Goal: Task Accomplishment & Management: Complete application form

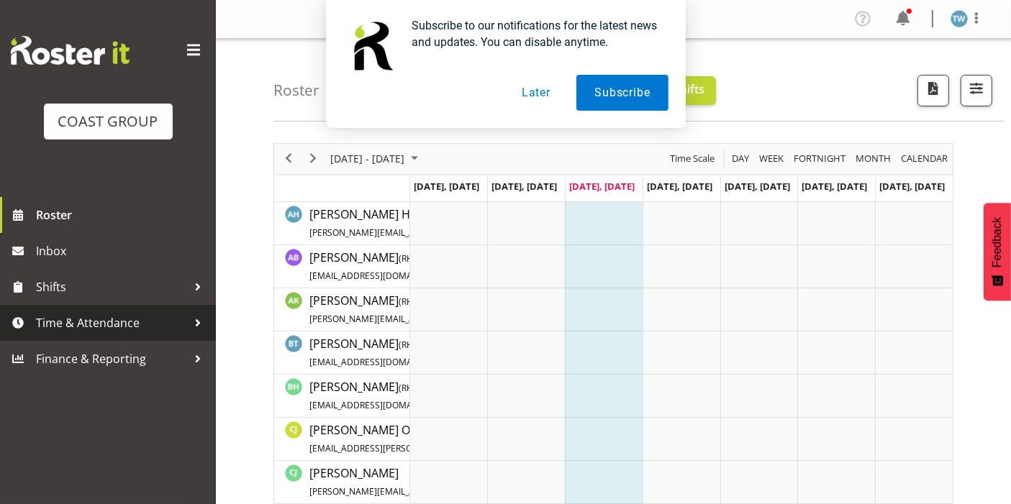
click at [101, 324] on span "Time & Attendance" at bounding box center [111, 323] width 151 height 22
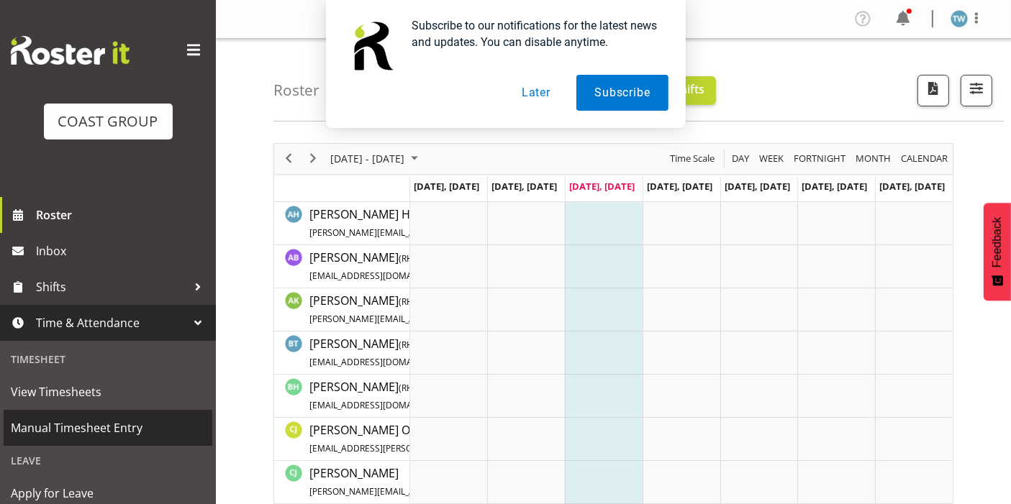
click at [99, 429] on span "Manual Timesheet Entry" at bounding box center [108, 428] width 194 height 22
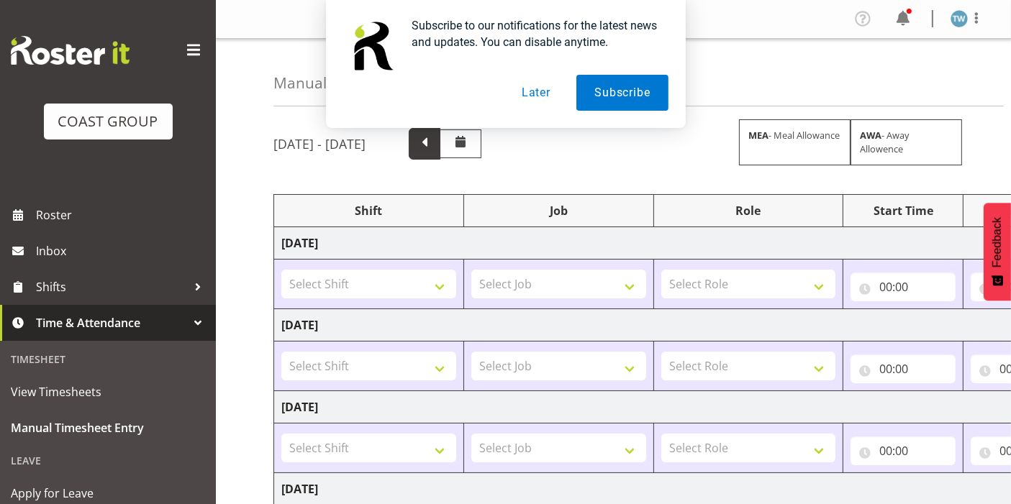
click at [434, 142] on span at bounding box center [424, 142] width 19 height 19
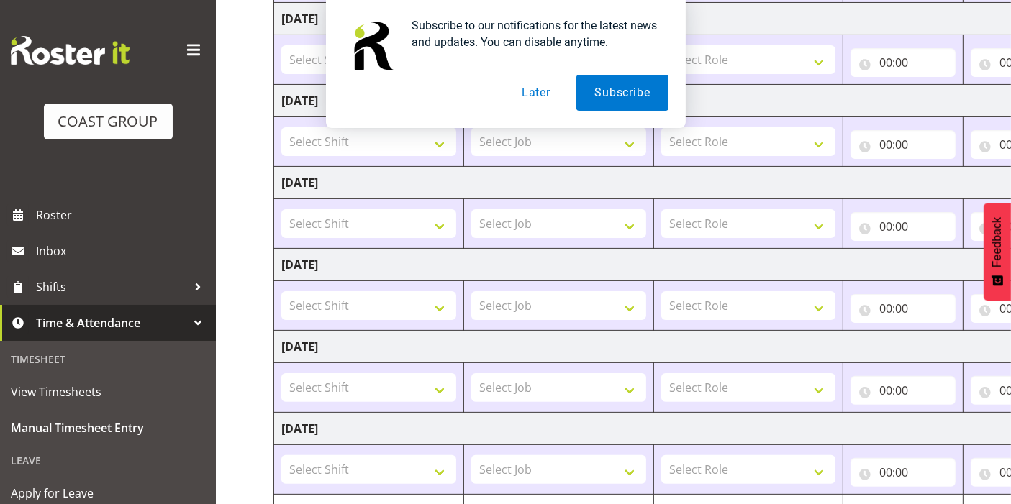
scroll to position [386, 0]
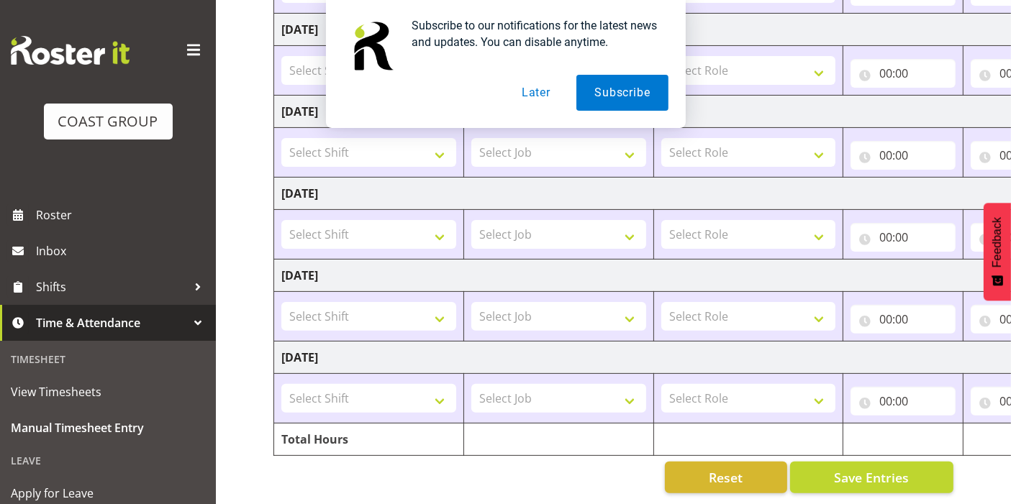
click at [560, 88] on button "Later" at bounding box center [536, 93] width 65 height 36
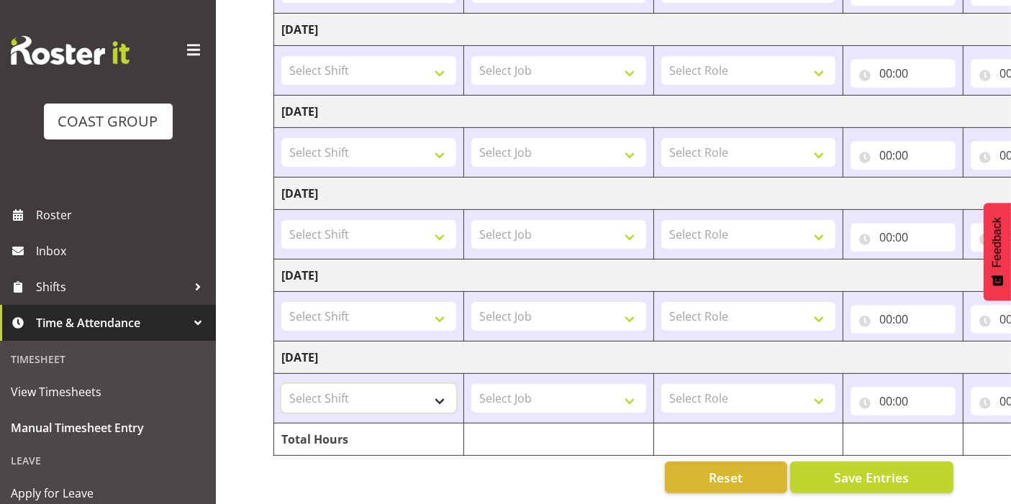
click at [412, 384] on select "Select Shift Apply Lettering C/D Screens C/D Screens CHC SIGN ADMIN (LEAVE ALON…" at bounding box center [368, 398] width 175 height 29
click at [247, 350] on div "Manual Timesheets August 13th - August 19th 2025 MEA - Meal Allowance AWA - Awa…" at bounding box center [613, 82] width 795 height 843
click at [368, 384] on select "Select Shift Apply Lettering C/D Screens C/D Screens CHC SIGN ADMIN (LEAVE ALON…" at bounding box center [368, 398] width 175 height 29
select select "62215"
click at [281, 384] on select "Select Shift Apply Lettering C/D Screens C/D Screens CHC SIGN ADMIN (LEAVE ALON…" at bounding box center [368, 398] width 175 height 29
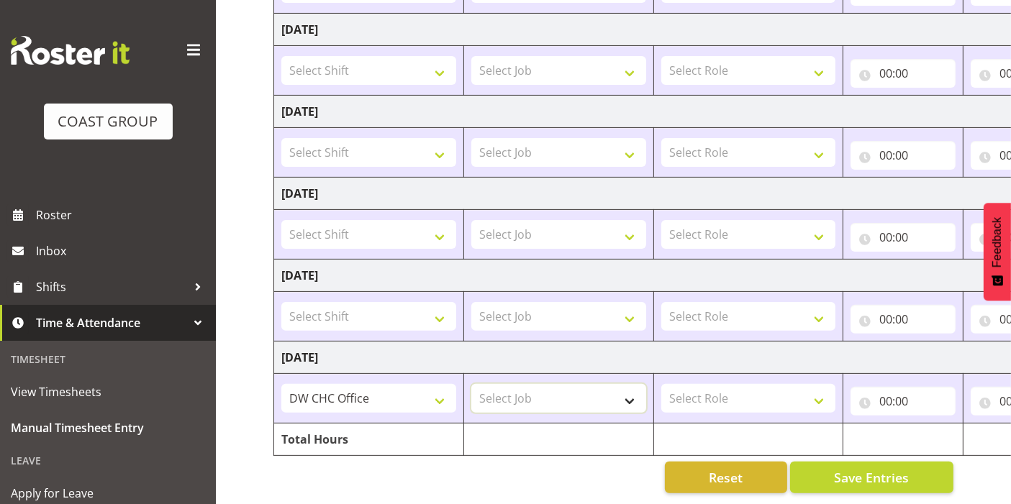
click at [588, 386] on select "Select Job 1 Carlton Events 1 Carlton Hamilton 1 Carlton Wellington 1 EHS WAREH…" at bounding box center [558, 398] width 175 height 29
click at [744, 386] on select "Select Role ACCOUNT MANAGER DW" at bounding box center [748, 398] width 175 height 29
select select "216"
click at [661, 384] on select "Select Role ACCOUNT MANAGER DW" at bounding box center [748, 398] width 175 height 29
click at [902, 387] on input "00:00" at bounding box center [902, 401] width 105 height 29
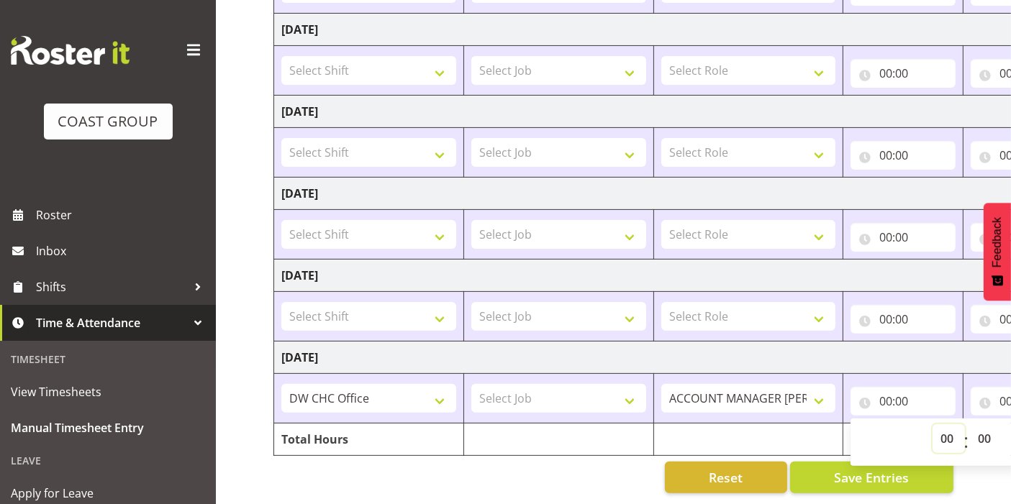
click at [947, 426] on select "00 01 02 03 04 05 06 07 08 09 10 11 12 13 14 15 16 17 18 19 20 21 22 23" at bounding box center [948, 438] width 32 height 29
select select "7"
click at [932, 424] on select "00 01 02 03 04 05 06 07 08 09 10 11 12 13 14 15 16 17 18 19 20 21 22 23" at bounding box center [948, 438] width 32 height 29
type input "07:00"
click at [991, 424] on select "00 01 02 03 04 05 06 07 08 09 10 11 12 13 14 15 16 17 18 19 20 21 22 23 24 25 2…" at bounding box center [986, 438] width 32 height 29
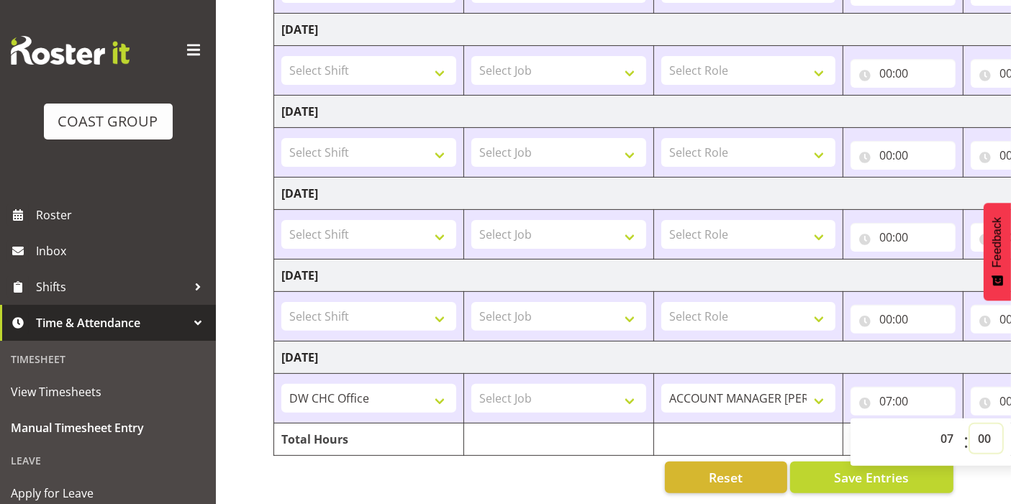
select select "30"
click at [970, 424] on select "00 01 02 03 04 05 06 07 08 09 10 11 12 13 14 15 16 17 18 19 20 21 22 23 24 25 2…" at bounding box center [986, 438] width 32 height 29
type input "07:30"
click at [1002, 391] on input "00:00" at bounding box center [1022, 401] width 105 height 29
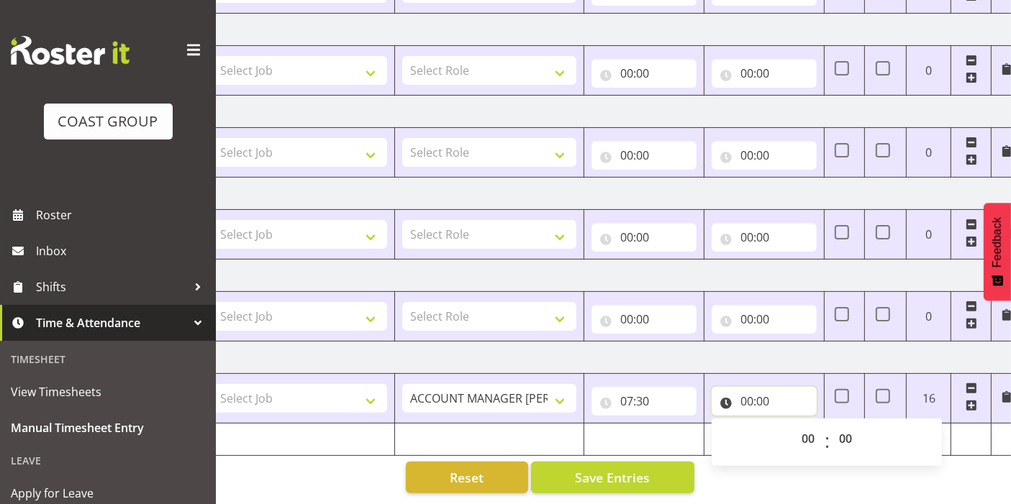
scroll to position [0, 269]
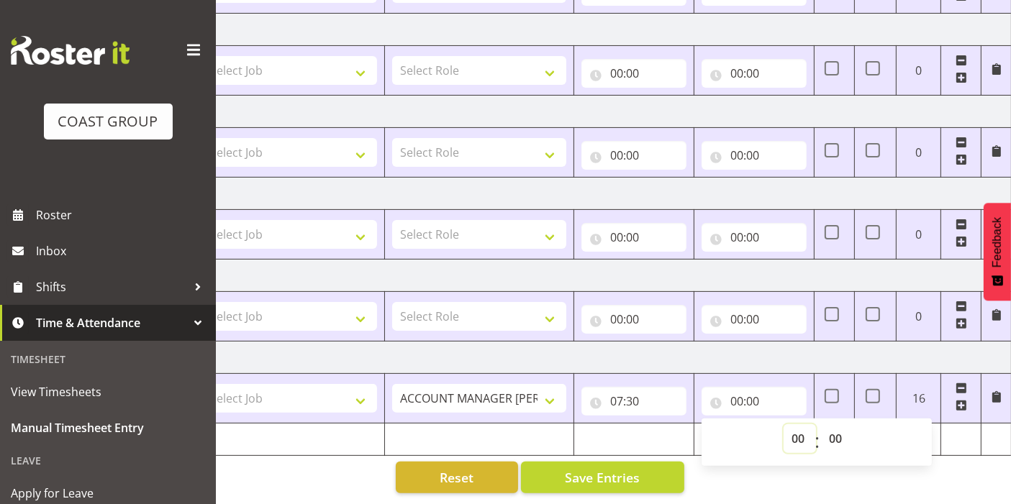
click at [799, 424] on select "00 01 02 03 04 05 06 07 08 09 10 11 12 13 14 15 16 17 18 19 20 21 22 23" at bounding box center [799, 438] width 32 height 29
select select "17"
click at [783, 424] on select "00 01 02 03 04 05 06 07 08 09 10 11 12 13 14 15 16 17 18 19 20 21 22 23" at bounding box center [799, 438] width 32 height 29
type input "17:00"
click at [785, 350] on td "Tuesday 19th August 2025" at bounding box center [508, 358] width 1006 height 32
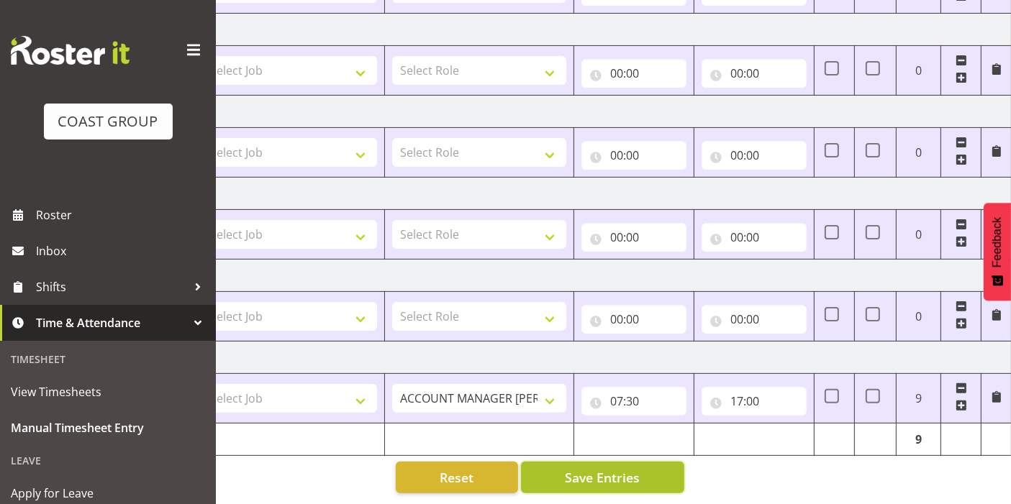
click at [588, 473] on span "Save Entries" at bounding box center [602, 477] width 75 height 19
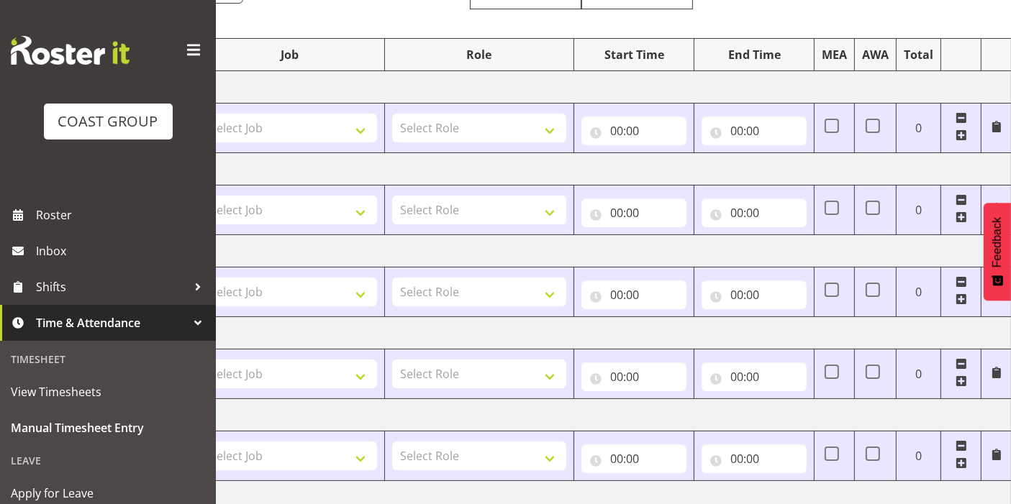
scroll to position [155, 0]
click at [182, 40] on span at bounding box center [193, 50] width 23 height 23
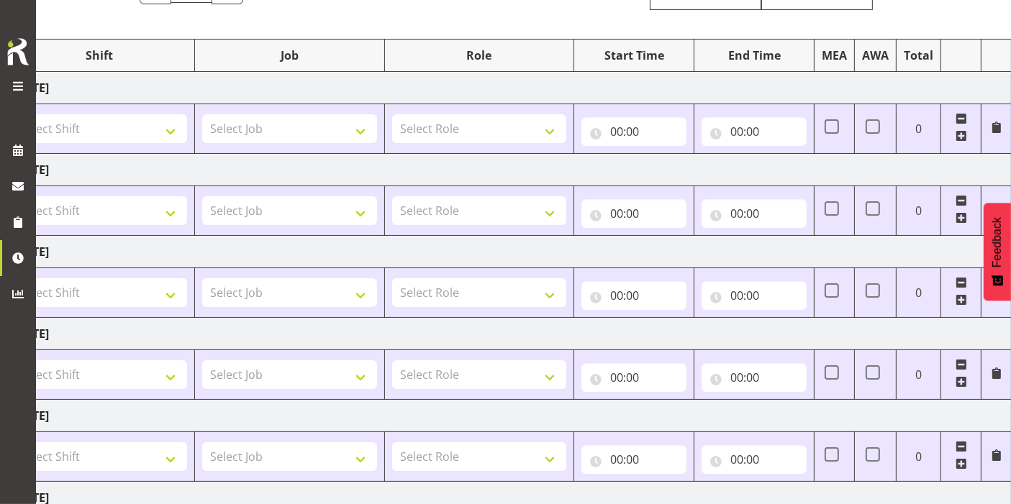
scroll to position [386, 0]
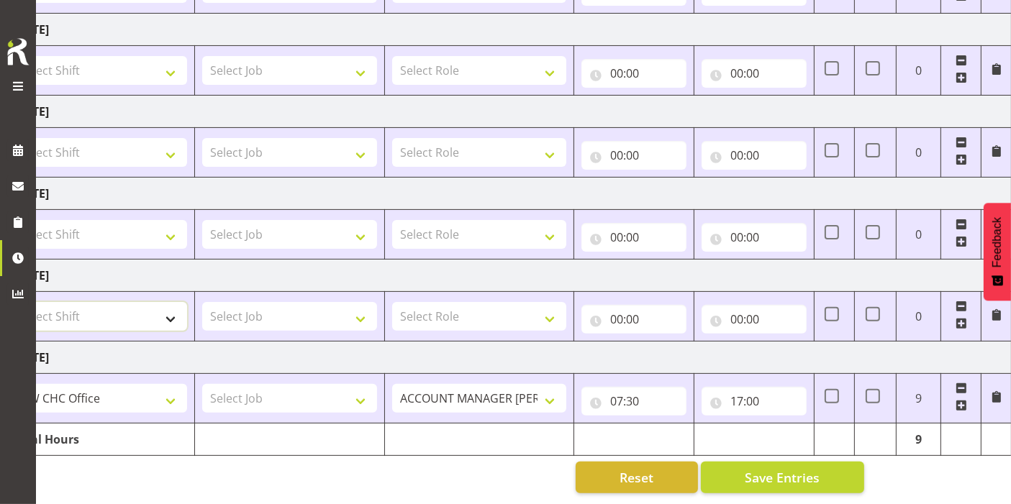
click at [118, 317] on select "Select Shift Apply Lettering C/D Screens C/D Screens CHC SIGN ADMIN (LEAVE ALON…" at bounding box center [99, 316] width 175 height 29
select select "1498"
click at [12, 302] on select "Select Shift Apply Lettering C/D Screens C/D Screens CHC SIGN ADMIN (LEAVE ALON…" at bounding box center [99, 316] width 175 height 29
click at [505, 302] on select "Select Role ACCOUNT MANAGER DW" at bounding box center [479, 316] width 175 height 29
select select "216"
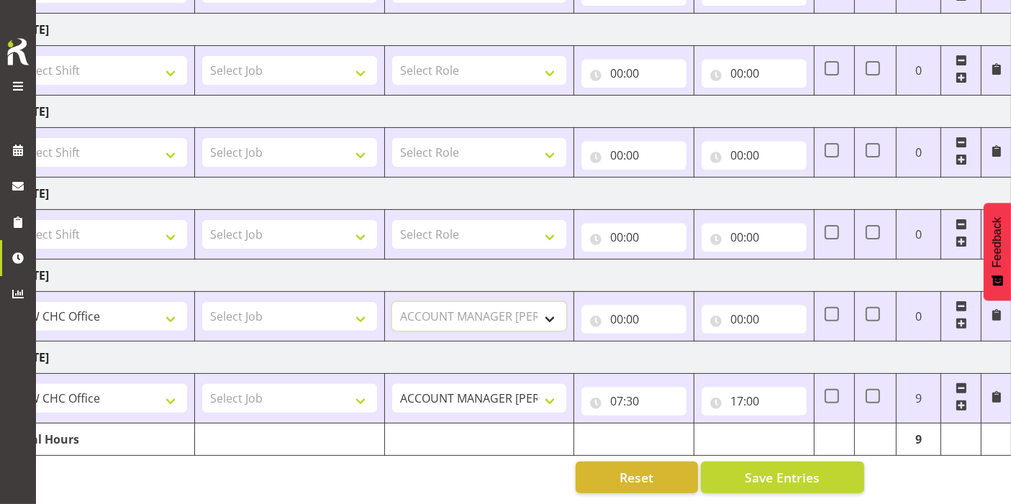
click at [392, 302] on select "Select Role ACCOUNT MANAGER DW" at bounding box center [479, 316] width 175 height 29
click at [634, 305] on input "00:00" at bounding box center [633, 319] width 105 height 29
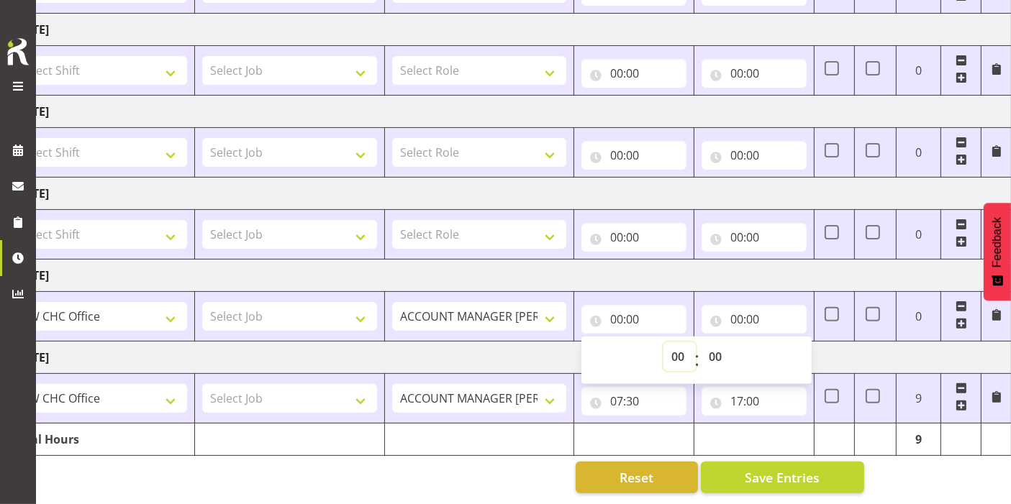
click at [687, 344] on select "00 01 02 03 04 05 06 07 08 09 10 11 12 13 14 15 16 17 18 19 20 21 22 23" at bounding box center [679, 356] width 32 height 29
select select "7"
click at [663, 342] on select "00 01 02 03 04 05 06 07 08 09 10 11 12 13 14 15 16 17 18 19 20 21 22 23" at bounding box center [679, 356] width 32 height 29
type input "07:00"
click at [719, 342] on select "00 01 02 03 04 05 06 07 08 09 10 11 12 13 14 15 16 17 18 19 20 21 22 23 24 25 2…" at bounding box center [717, 356] width 32 height 29
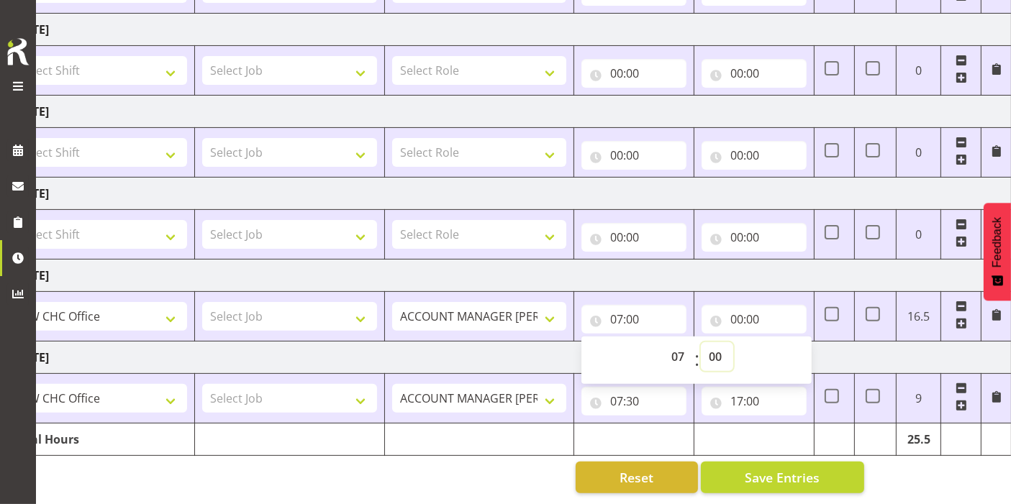
select select "30"
click at [701, 342] on select "00 01 02 03 04 05 06 07 08 09 10 11 12 13 14 15 16 17 18 19 20 21 22 23 24 25 2…" at bounding box center [717, 356] width 32 height 29
type input "07:30"
click at [754, 309] on input "00:00" at bounding box center [753, 319] width 105 height 29
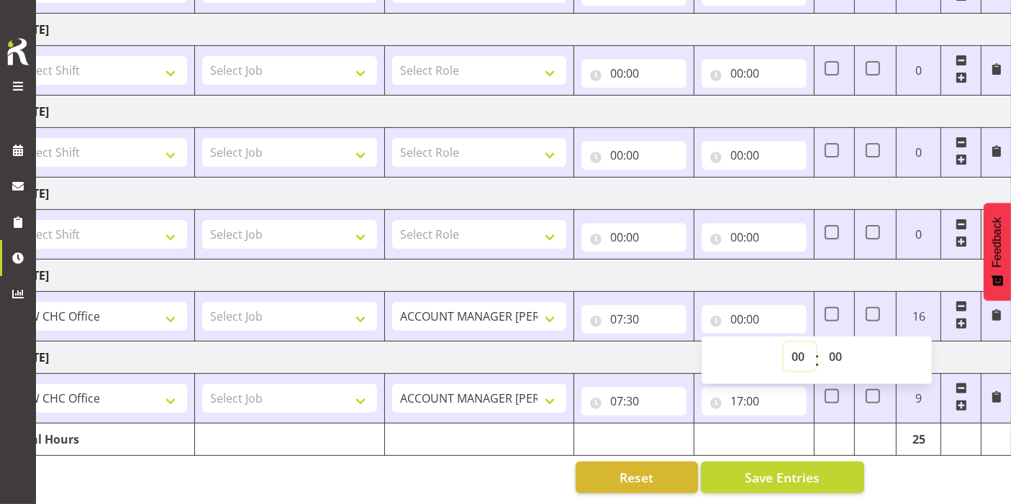
click at [806, 345] on select "00 01 02 03 04 05 06 07 08 09 10 11 12 13 14 15 16 17 18 19 20 21 22 23" at bounding box center [799, 356] width 32 height 29
select select "16"
click at [783, 342] on select "00 01 02 03 04 05 06 07 08 09 10 11 12 13 14 15 16 17 18 19 20 21 22 23" at bounding box center [799, 356] width 32 height 29
type input "16:00"
click at [839, 345] on select "00 01 02 03 04 05 06 07 08 09 10 11 12 13 14 15 16 17 18 19 20 21 22 23 24 25 2…" at bounding box center [837, 356] width 32 height 29
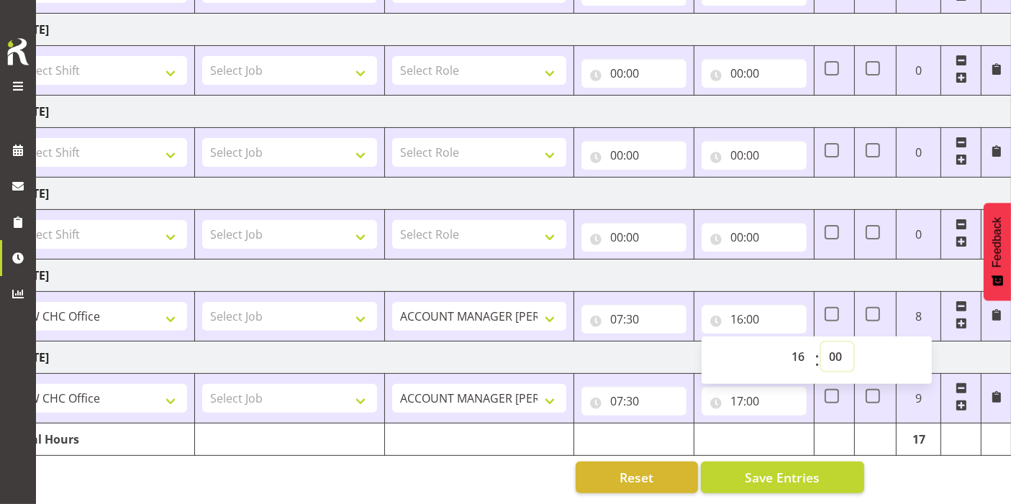
select select "30"
click at [821, 342] on select "00 01 02 03 04 05 06 07 08 09 10 11 12 13 14 15 16 17 18 19 20 21 22 23 24 25 2…" at bounding box center [837, 356] width 32 height 29
type input "16:30"
click at [631, 345] on td "Tuesday 19th August 2025" at bounding box center [508, 358] width 1006 height 32
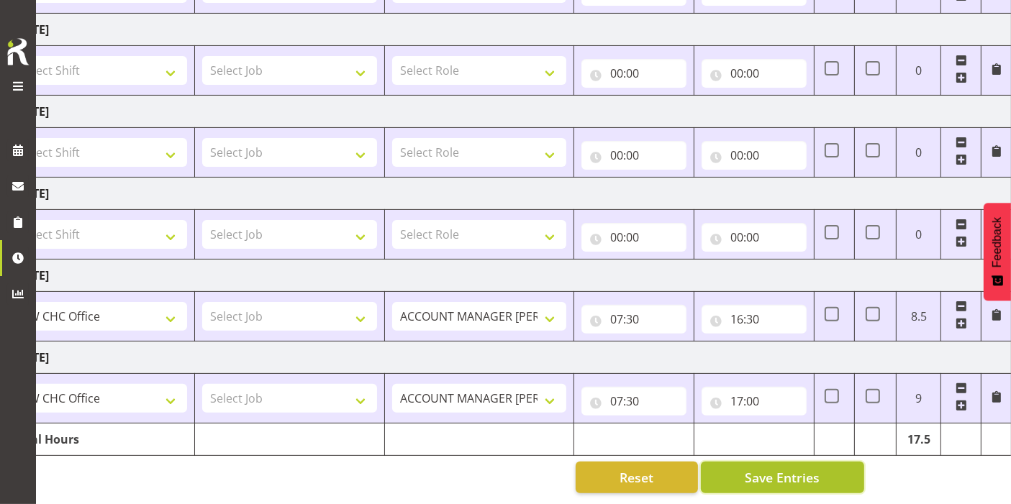
click at [778, 462] on button "Save Entries" at bounding box center [782, 478] width 163 height 32
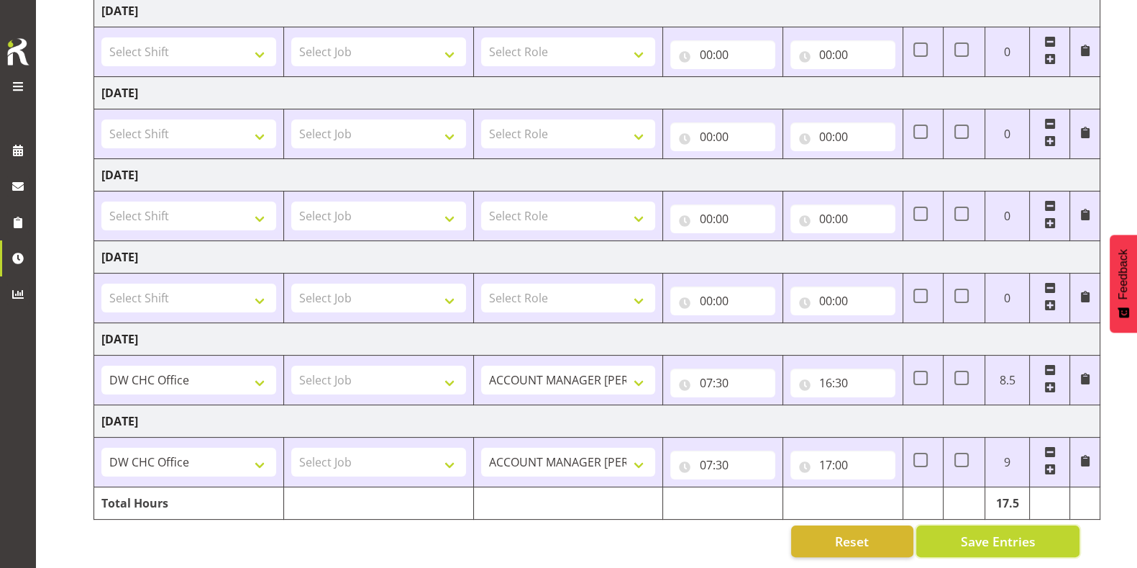
scroll to position [0, 0]
drag, startPoint x: 1022, startPoint y: 1, endPoint x: 580, endPoint y: 548, distance: 703.8
click at [580, 504] on div "August 13th - August 19th 2025 MEA - Meal Allowance AWA - Away Allowence Shift …" at bounding box center [616, 185] width 1044 height 765
click at [952, 504] on button "Save Entries" at bounding box center [997, 541] width 163 height 32
click at [229, 122] on select "Select Shift Apply Lettering C/D Screens C/D Screens CHC SIGN ADMIN (LEAVE ALON…" at bounding box center [188, 133] width 175 height 29
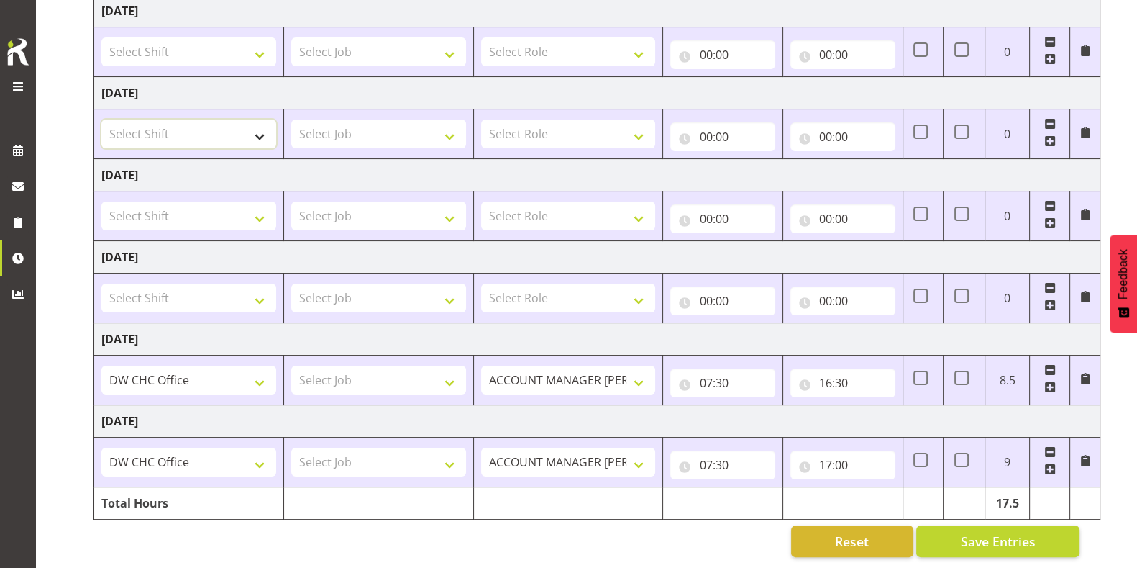
select select "1498"
click at [101, 119] on select "Select Shift Apply Lettering C/D Screens C/D Screens CHC SIGN ADMIN (LEAVE ALON…" at bounding box center [188, 133] width 175 height 29
click at [604, 119] on select "Select Role ACCOUNT MANAGER DW" at bounding box center [568, 133] width 175 height 29
select select "216"
click at [481, 119] on select "Select Role ACCOUNT MANAGER DW" at bounding box center [568, 133] width 175 height 29
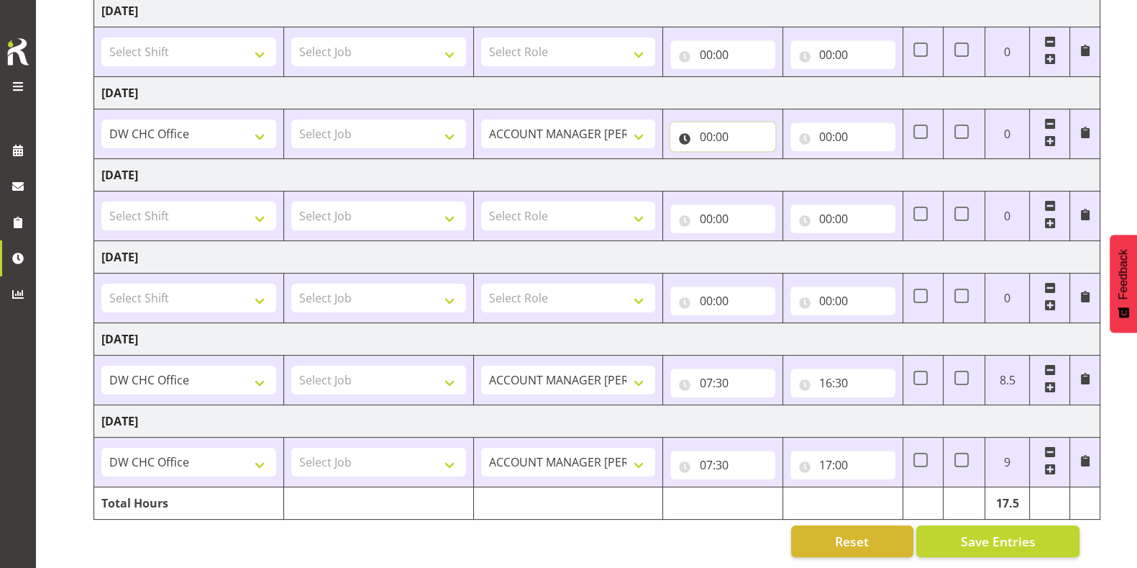
click at [719, 128] on input "00:00" at bounding box center [722, 136] width 105 height 29
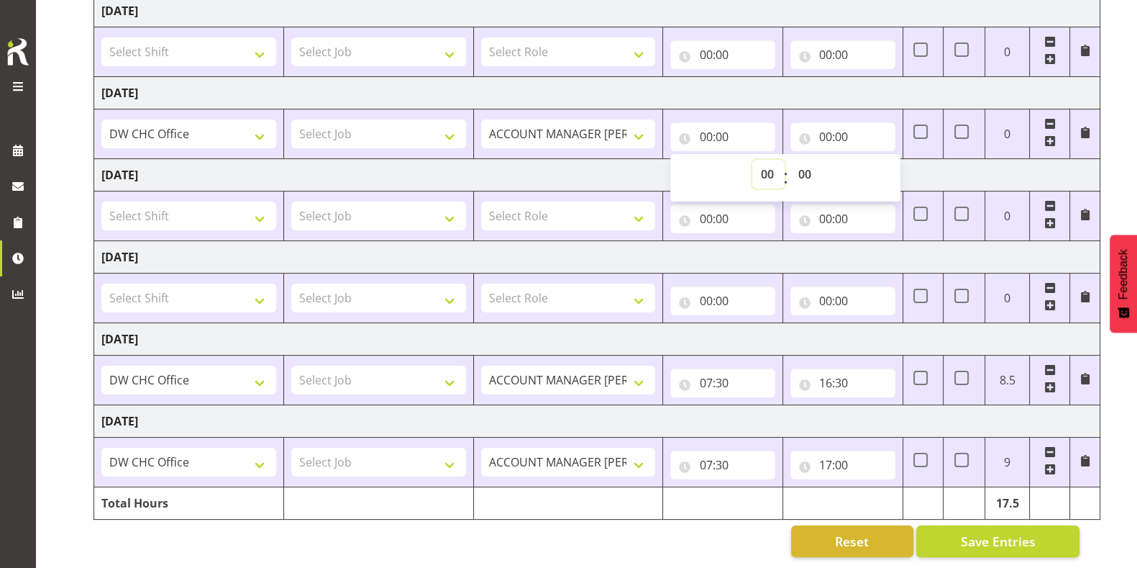
click at [762, 160] on select "00 01 02 03 04 05 06 07 08 09 10 11 12 13 14 15 16 17 18 19 20 21 22 23" at bounding box center [768, 174] width 32 height 29
select select "8"
click at [752, 160] on select "00 01 02 03 04 05 06 07 08 09 10 11 12 13 14 15 16 17 18 19 20 21 22 23" at bounding box center [768, 174] width 32 height 29
type input "08:00"
click at [825, 122] on input "00:00" at bounding box center [843, 136] width 105 height 29
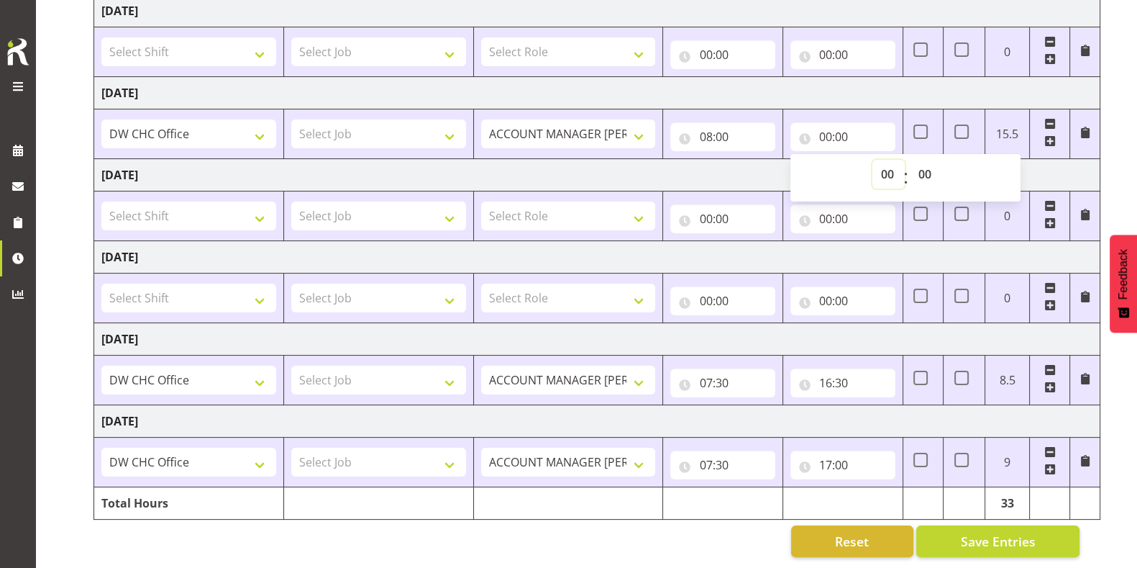
click at [888, 160] on select "00 01 02 03 04 05 06 07 08 09 10 11 12 13 14 15 16 17 18 19 20 21 22 23" at bounding box center [889, 174] width 32 height 29
select select "16"
click at [873, 160] on select "00 01 02 03 04 05 06 07 08 09 10 11 12 13 14 15 16 17 18 19 20 21 22 23" at bounding box center [889, 174] width 32 height 29
type input "16:00"
click at [655, 504] on div "August 13th - August 19th 2025 MEA - Meal Allowance AWA - Away Allowence Shift …" at bounding box center [616, 185] width 1044 height 765
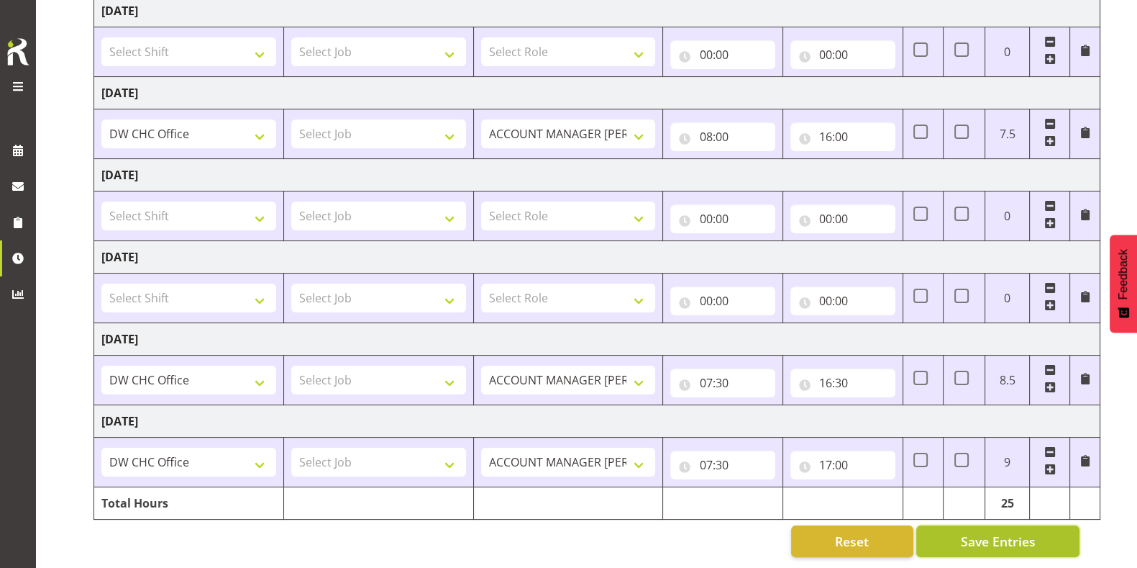
click at [970, 504] on button "Save Entries" at bounding box center [997, 541] width 163 height 32
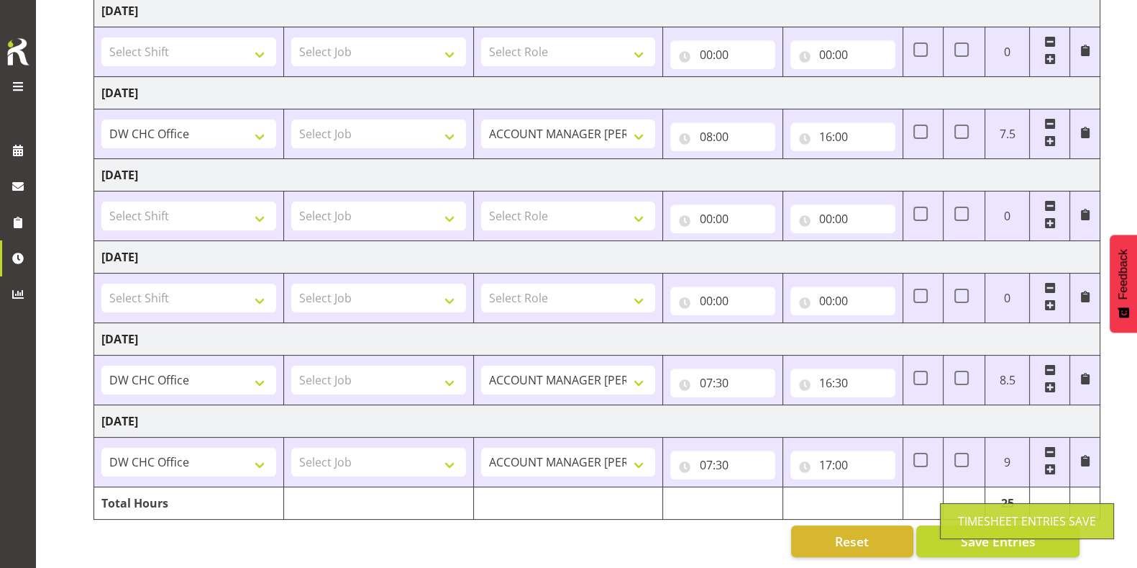
click at [961, 504] on div "Timesheet Entries Save" at bounding box center [1027, 520] width 138 height 17
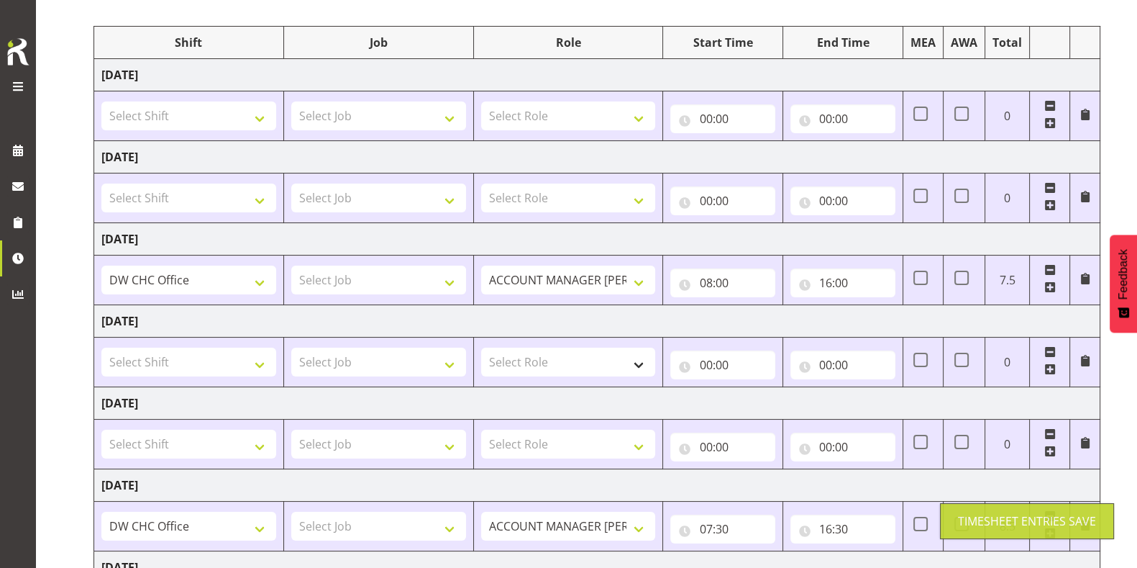
scroll to position [165, 0]
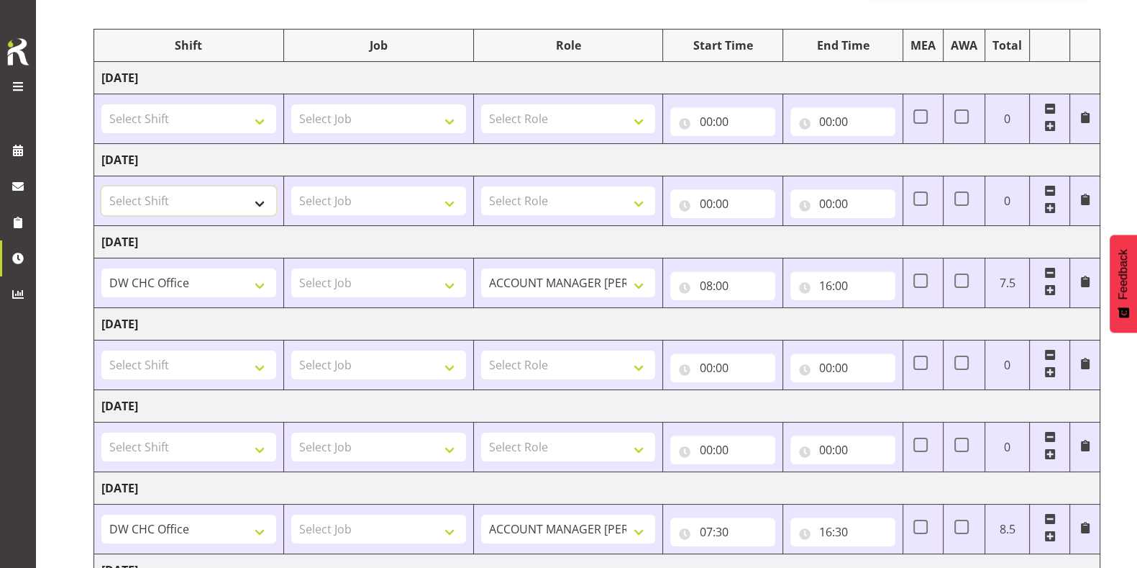
click at [248, 192] on select "Select Shift Apply Lettering C/D Screens C/D Screens CHC SIGN ADMIN (LEAVE ALON…" at bounding box center [188, 200] width 175 height 29
select select "1498"
click at [101, 186] on select "Select Shift Apply Lettering C/D Screens C/D Screens CHC SIGN ADMIN (LEAVE ALON…" at bounding box center [188, 200] width 175 height 29
click at [584, 191] on select "Select Role ACCOUNT MANAGER DW" at bounding box center [568, 200] width 175 height 29
select select "216"
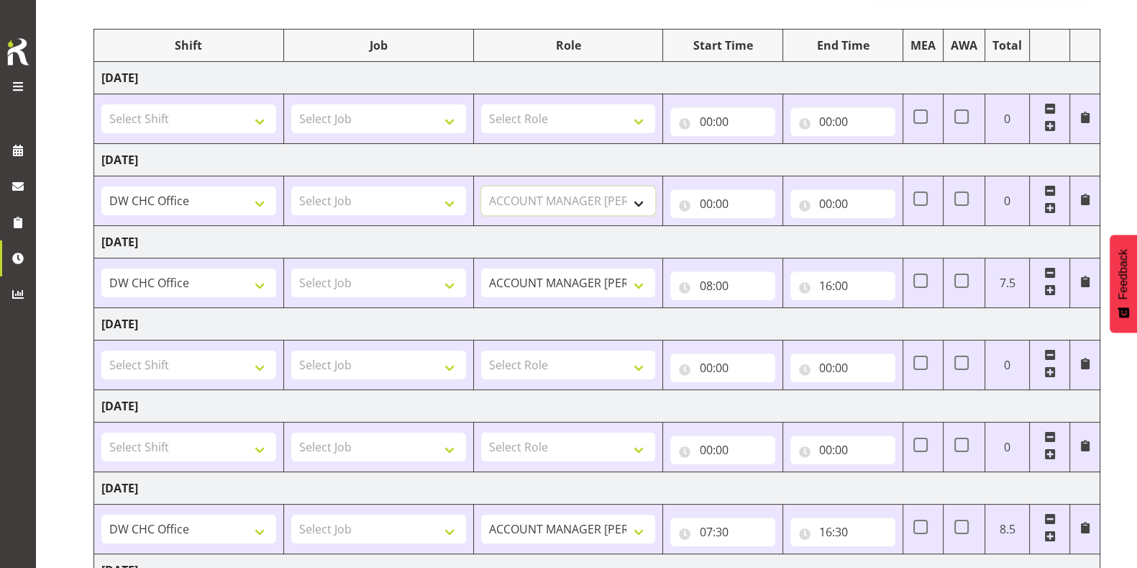
click at [481, 186] on select "Select Role ACCOUNT MANAGER DW" at bounding box center [568, 200] width 175 height 29
click at [723, 211] on input "00:00" at bounding box center [722, 203] width 105 height 29
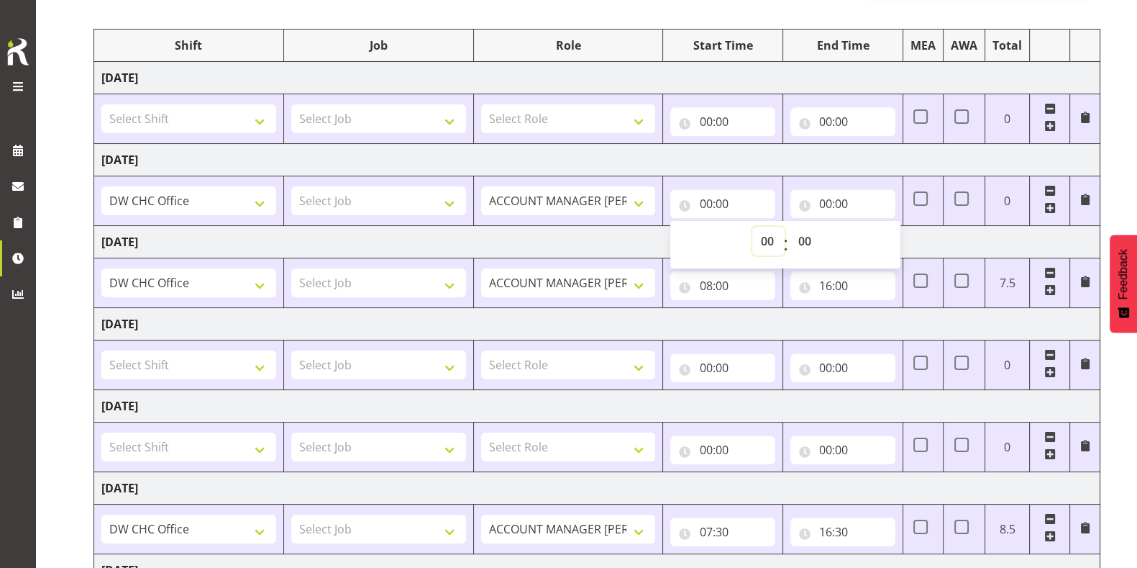
click at [776, 242] on select "00 01 02 03 04 05 06 07 08 09 10 11 12 13 14 15 16 17 18 19 20 21 22 23" at bounding box center [768, 241] width 32 height 29
select select "7"
click at [752, 227] on select "00 01 02 03 04 05 06 07 08 09 10 11 12 13 14 15 16 17 18 19 20 21 22 23" at bounding box center [768, 241] width 32 height 29
type input "07:00"
click at [803, 236] on select "00 01 02 03 04 05 06 07 08 09 10 11 12 13 14 15 16 17 18 19 20 21 22 23 24 25 2…" at bounding box center [806, 241] width 32 height 29
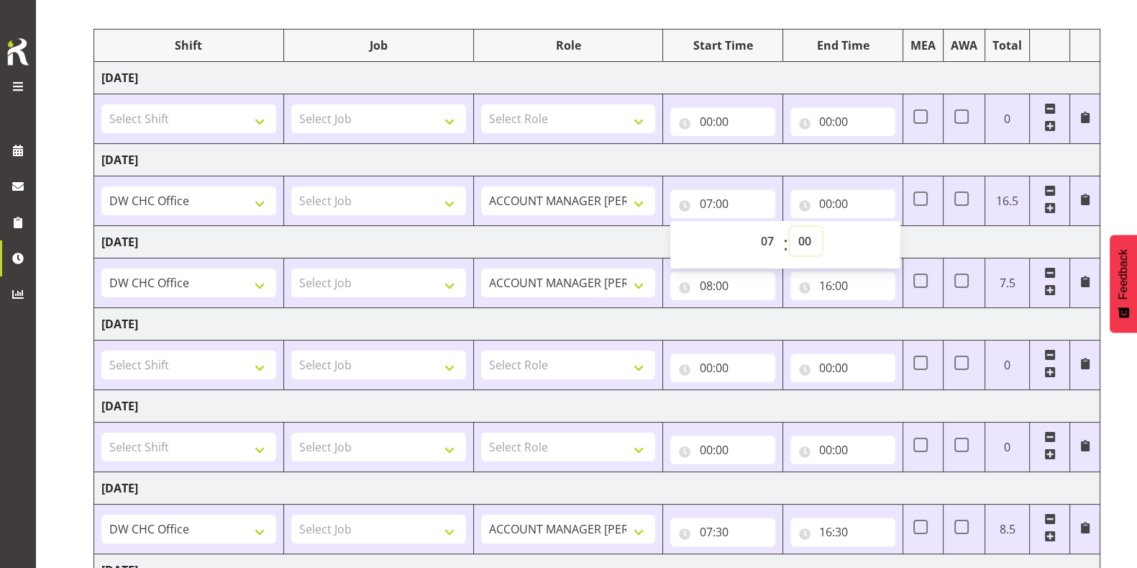
select select "15"
click at [790, 227] on select "00 01 02 03 04 05 06 07 08 09 10 11 12 13 14 15 16 17 18 19 20 21 22 23 24 25 2…" at bounding box center [806, 241] width 32 height 29
type input "07:15"
click at [840, 204] on input "00:00" at bounding box center [843, 203] width 105 height 29
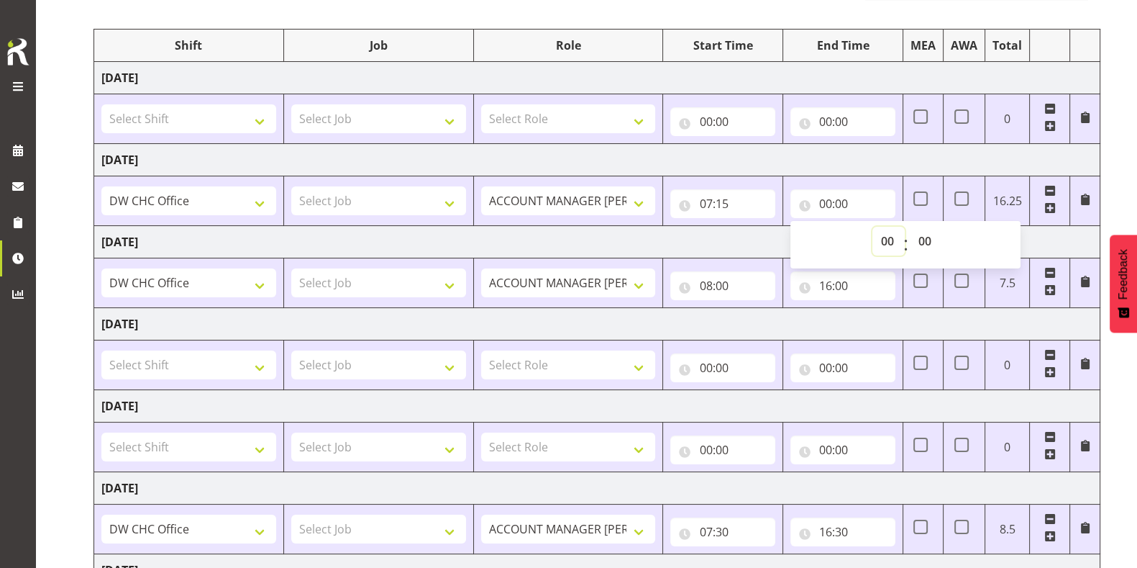
click at [891, 245] on select "00 01 02 03 04 05 06 07 08 09 10 11 12 13 14 15 16 17 18 19 20 21 22 23" at bounding box center [889, 241] width 32 height 29
select select "12"
click at [873, 227] on select "00 01 02 03 04 05 06 07 08 09 10 11 12 13 14 15 16 17 18 19 20 21 22 23" at bounding box center [889, 241] width 32 height 29
type input "12:00"
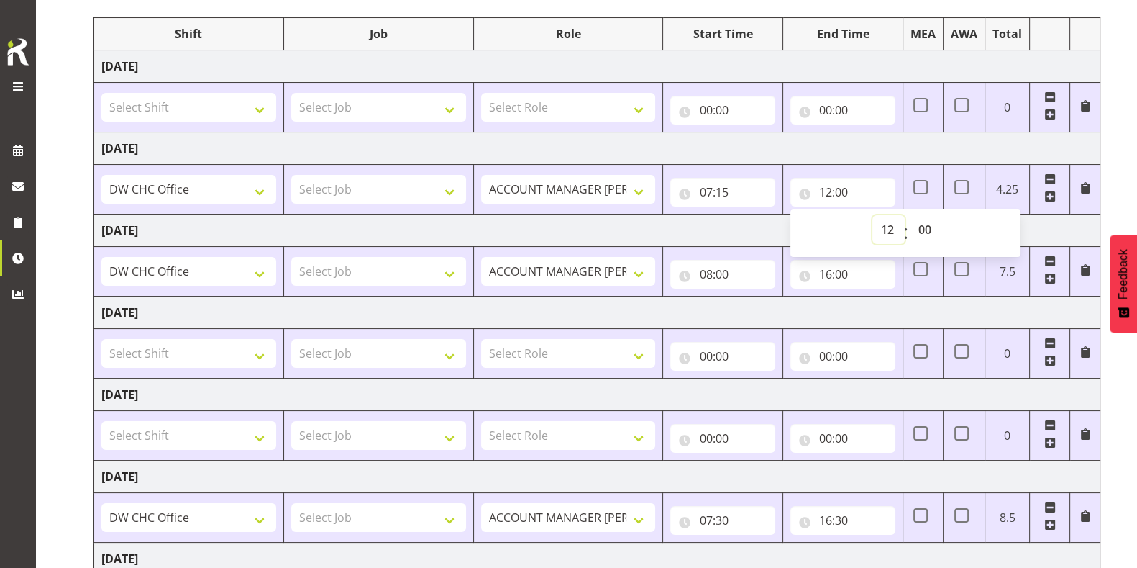
click at [888, 224] on select "00 01 02 03 04 05 06 07 08 09 10 11 12 13 14 15 16 17 18 19 20 21 22 23" at bounding box center [889, 229] width 32 height 29
select select "16"
click at [873, 215] on select "00 01 02 03 04 05 06 07 08 09 10 11 12 13 14 15 16 17 18 19 20 21 22 23" at bounding box center [889, 229] width 32 height 29
type input "16:00"
click at [925, 224] on select "00 01 02 03 04 05 06 07 08 09 10 11 12 13 14 15 16 17 18 19 20 21 22 23 24 25 2…" at bounding box center [926, 229] width 32 height 29
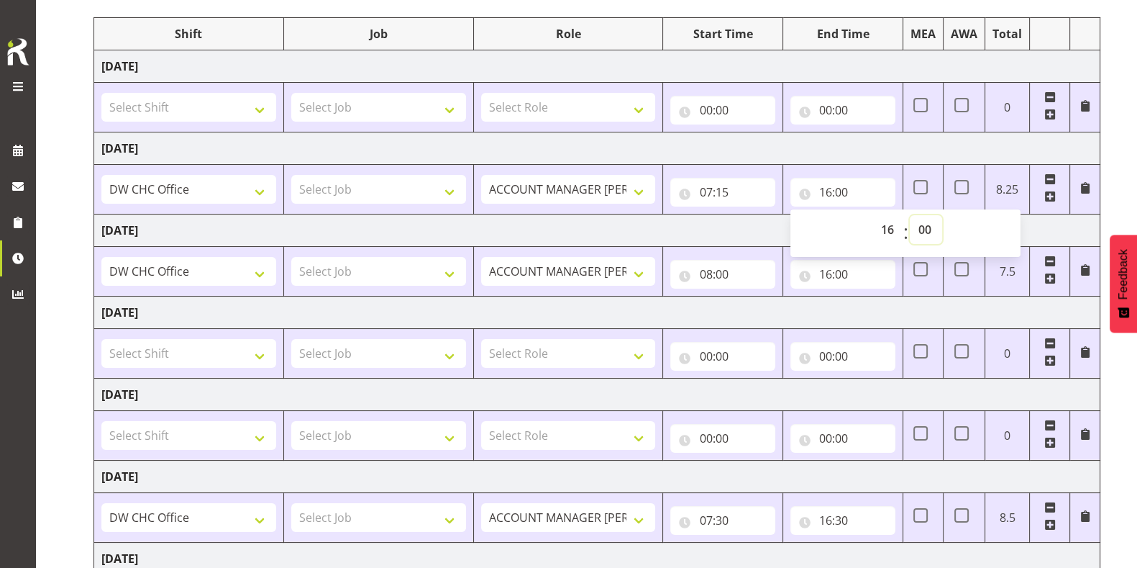
select select "30"
click at [910, 215] on select "00 01 02 03 04 05 06 07 08 09 10 11 12 13 14 15 16 17 18 19 20 21 22 23 24 25 2…" at bounding box center [926, 229] width 32 height 29
type input "16:30"
click at [1010, 226] on td "Friday 15th August 2025" at bounding box center [597, 230] width 1006 height 32
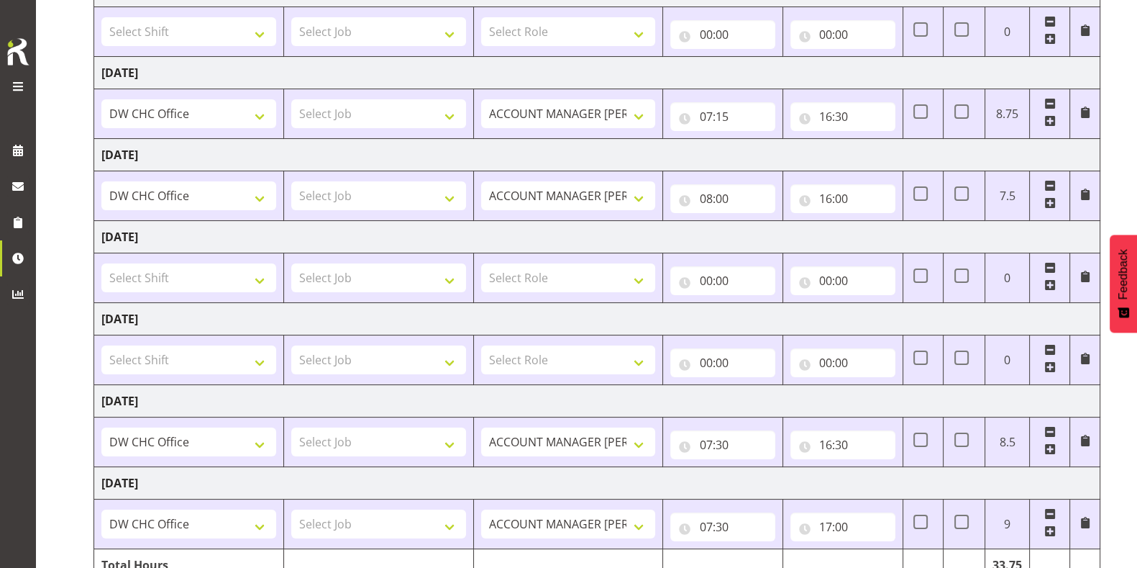
scroll to position [326, 0]
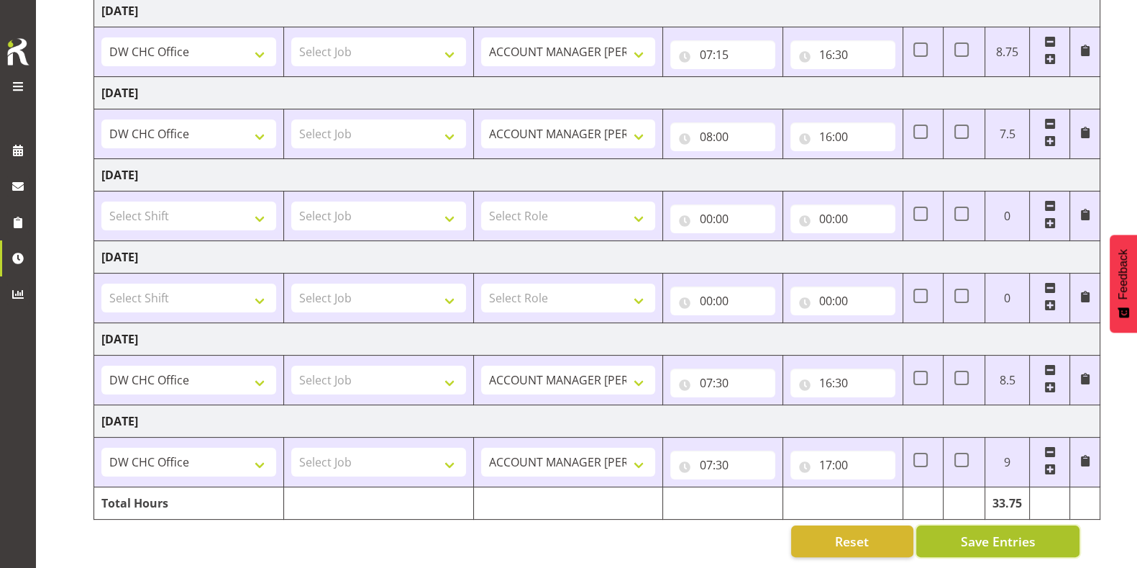
click at [1003, 504] on span "Save Entries" at bounding box center [997, 541] width 75 height 19
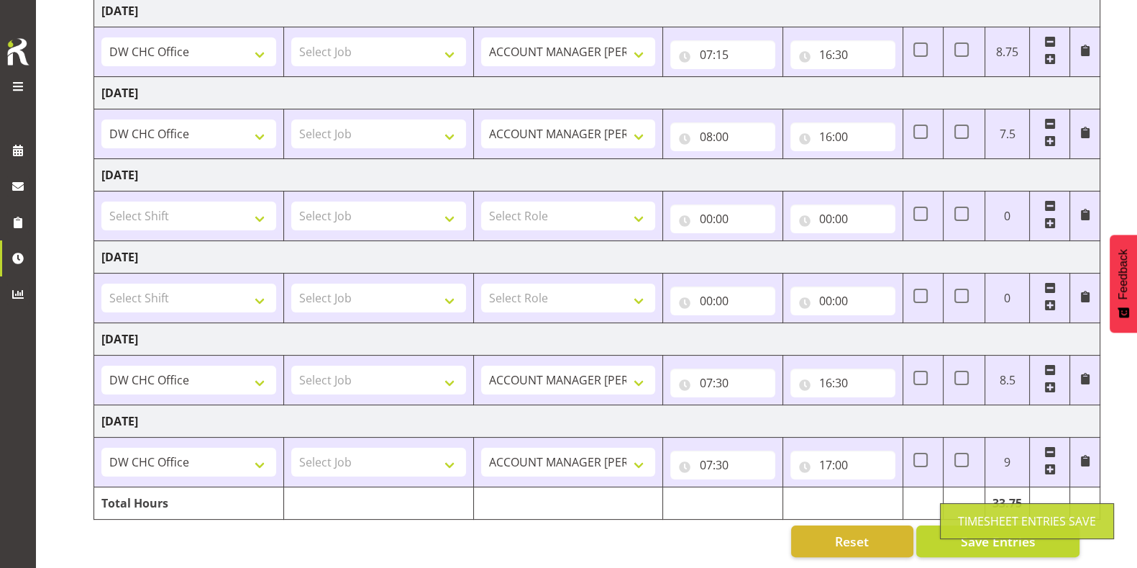
click at [723, 504] on div "Reset Save Entries" at bounding box center [587, 541] width 986 height 32
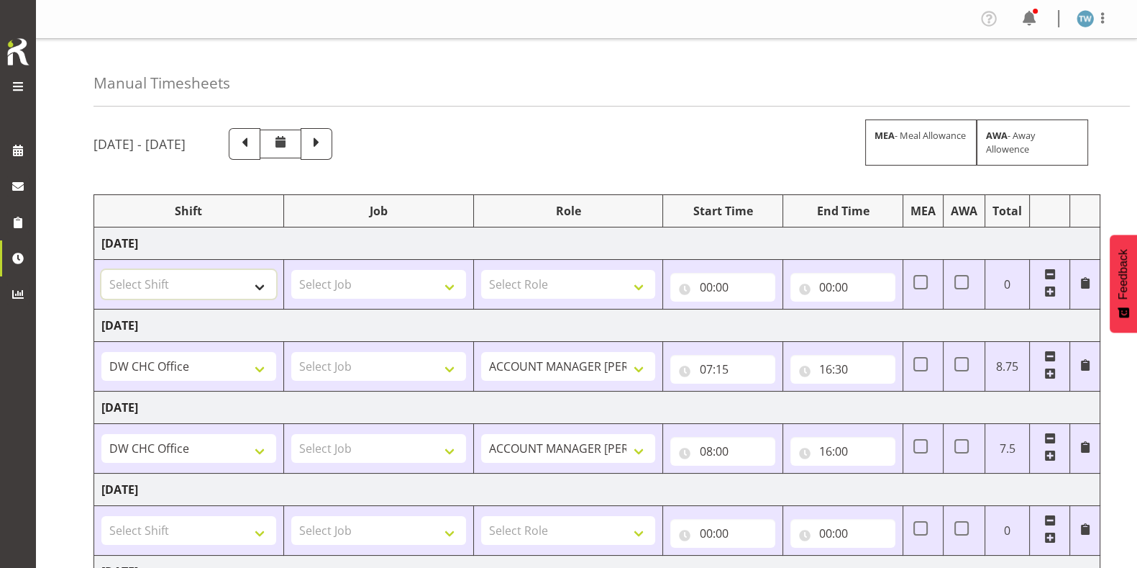
click at [217, 288] on select "Select Shift Apply Lettering C/D Screens C/D Screens CHC SIGN ADMIN (LEAVE ALON…" at bounding box center [188, 284] width 175 height 29
select select "1498"
click at [101, 270] on select "Select Shift Apply Lettering C/D Screens C/D Screens CHC SIGN ADMIN (LEAVE ALON…" at bounding box center [188, 284] width 175 height 29
click at [524, 280] on select "Select Role ACCOUNT MANAGER DW" at bounding box center [568, 284] width 175 height 29
select select "216"
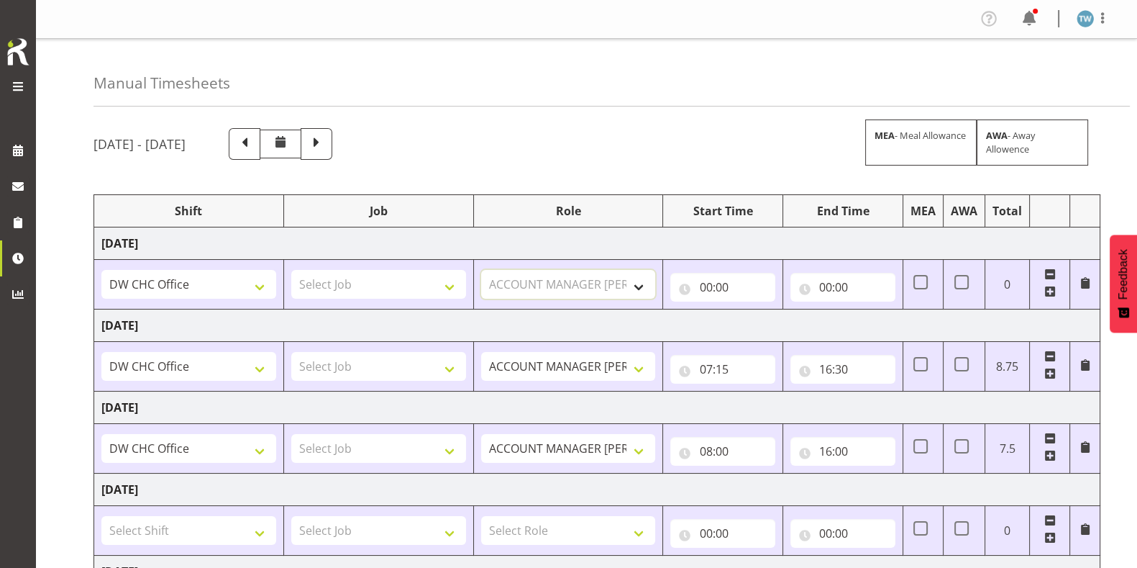
click at [481, 270] on select "Select Role ACCOUNT MANAGER DW" at bounding box center [568, 284] width 175 height 29
click at [727, 296] on input "00:00" at bounding box center [722, 287] width 105 height 29
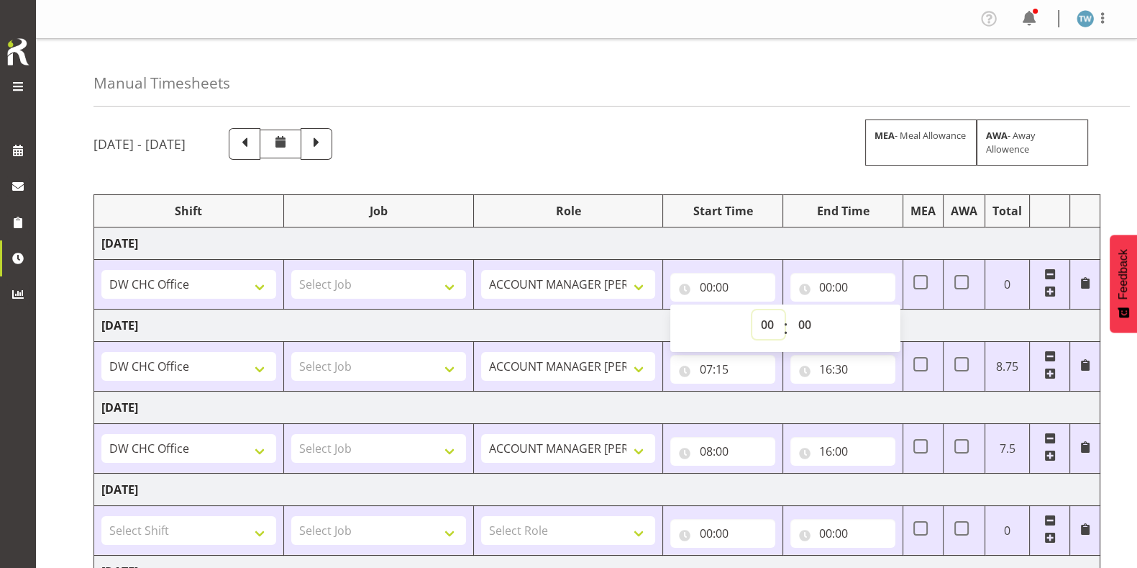
click at [763, 315] on select "00 01 02 03 04 05 06 07 08 09 10 11 12 13 14 15 16 17 18 19 20 21 22 23" at bounding box center [768, 324] width 32 height 29
select select "8"
click at [752, 310] on select "00 01 02 03 04 05 06 07 08 09 10 11 12 13 14 15 16 17 18 19 20 21 22 23" at bounding box center [768, 324] width 32 height 29
type input "08:00"
click at [801, 324] on select "00 01 02 03 04 05 06 07 08 09 10 11 12 13 14 15 16 17 18 19 20 21 22 23 24 25 2…" at bounding box center [806, 324] width 32 height 29
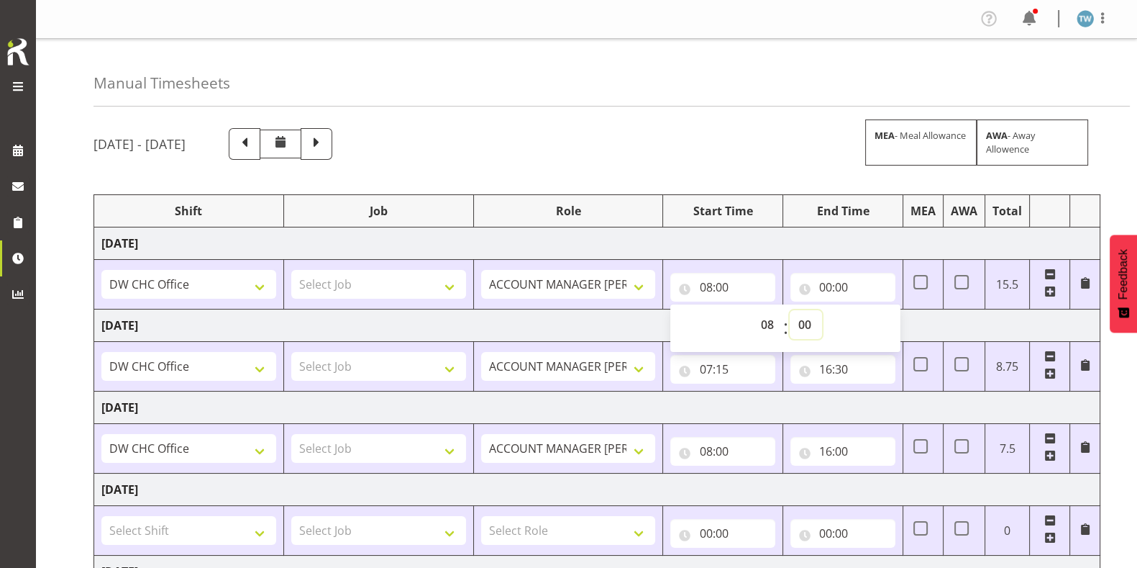
select select "30"
click at [790, 310] on select "00 01 02 03 04 05 06 07 08 09 10 11 12 13 14 15 16 17 18 19 20 21 22 23 24 25 2…" at bounding box center [806, 324] width 32 height 29
type input "08:30"
click at [832, 283] on input "00:00" at bounding box center [843, 287] width 105 height 29
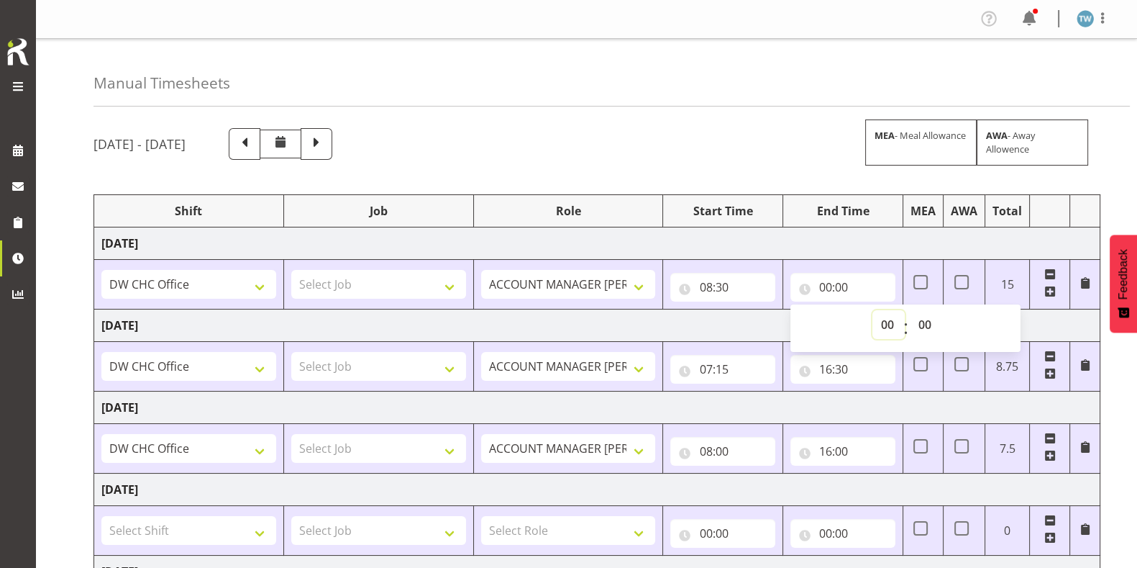
click at [887, 322] on select "00 01 02 03 04 05 06 07 08 09 10 11 12 13 14 15 16 17 18 19 20 21 22 23" at bounding box center [889, 324] width 32 height 29
select select "15"
click at [873, 310] on select "00 01 02 03 04 05 06 07 08 09 10 11 12 13 14 15 16 17 18 19 20 21 22 23" at bounding box center [889, 324] width 32 height 29
type input "15:00"
click at [805, 152] on div "August 13th - August 19th 2025 MEA - Meal Allowance AWA - Away Allowence" at bounding box center [587, 144] width 986 height 32
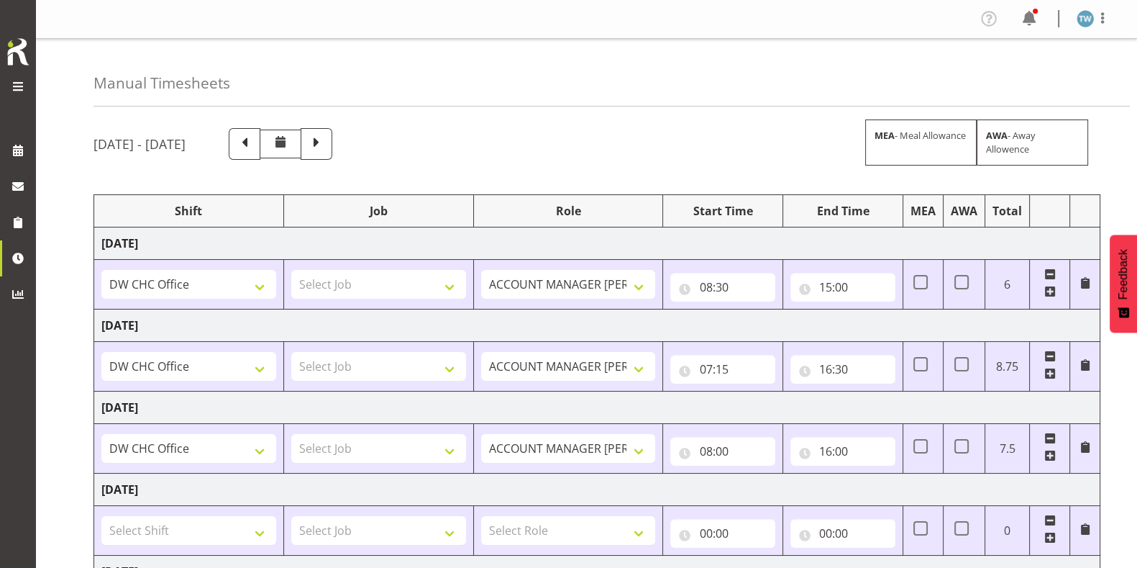
scroll to position [326, 0]
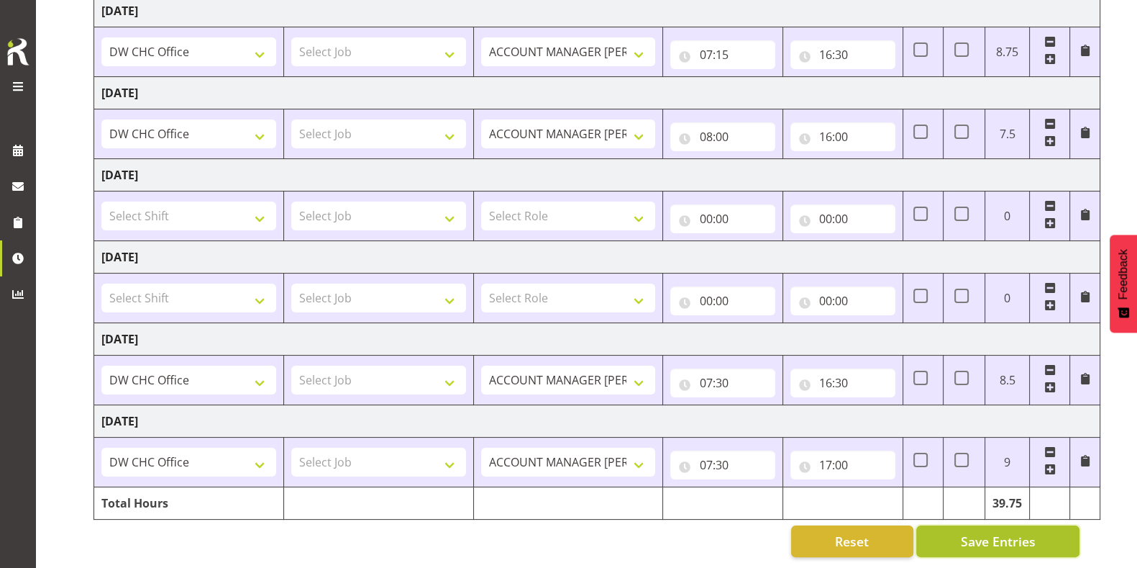
click at [1010, 504] on span "Save Entries" at bounding box center [997, 541] width 75 height 19
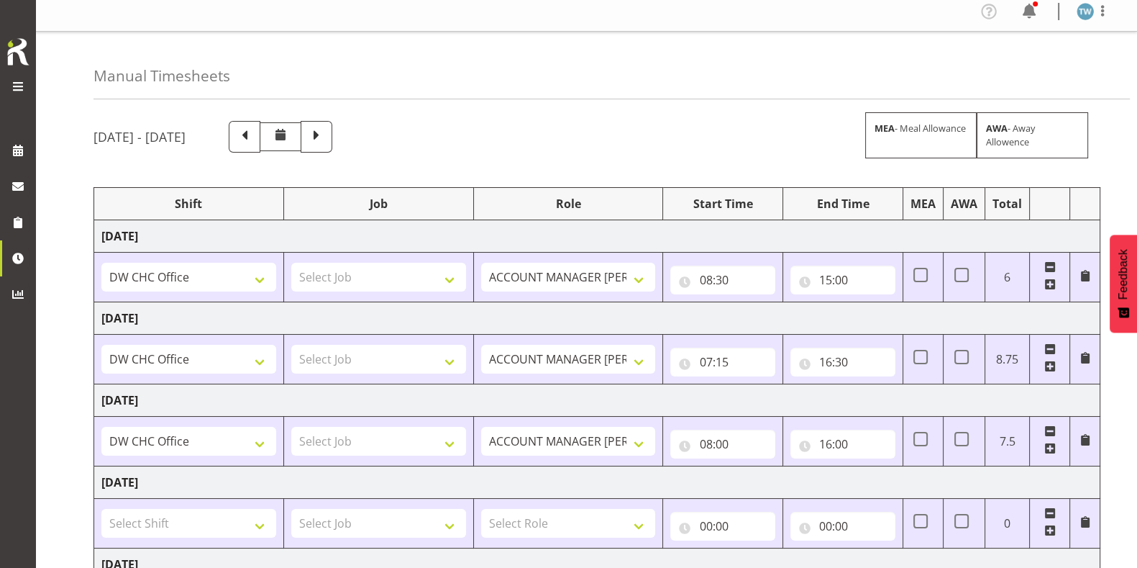
scroll to position [0, 0]
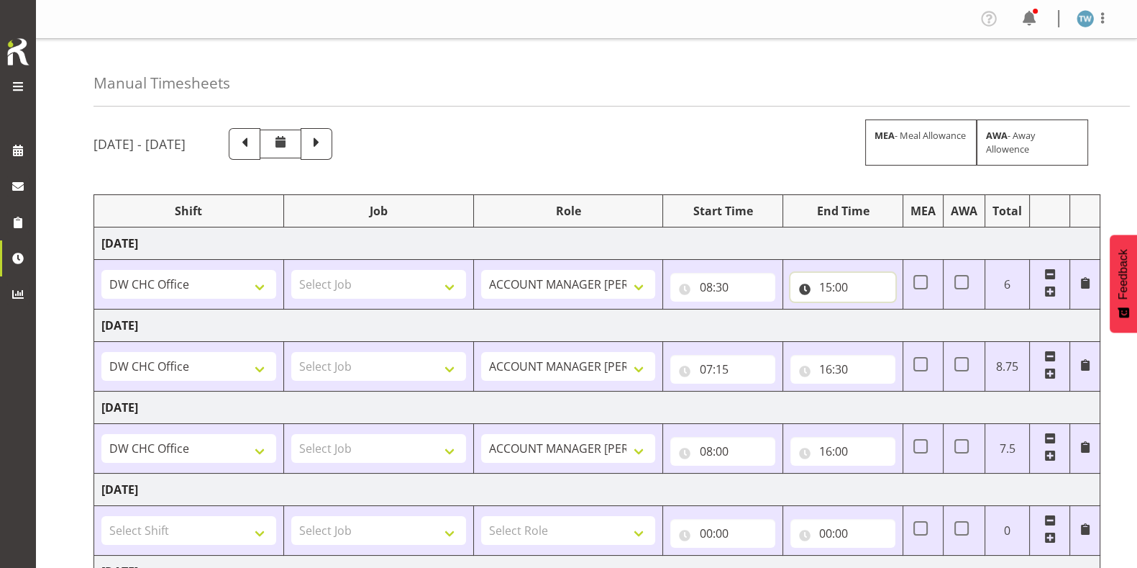
click at [838, 286] on input "15:00" at bounding box center [843, 287] width 105 height 29
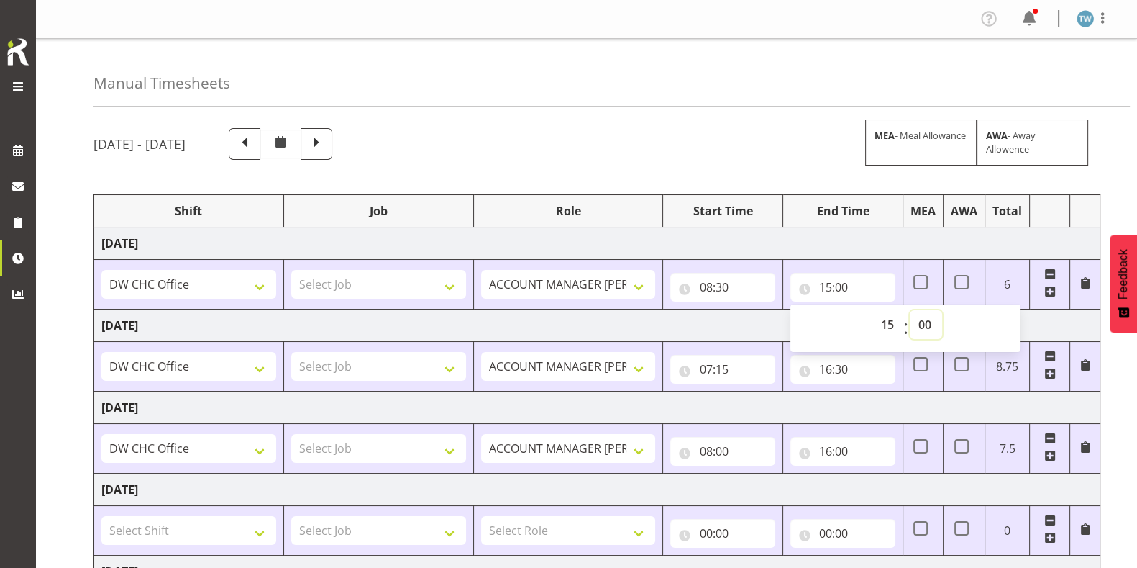
click at [924, 324] on select "00 01 02 03 04 05 06 07 08 09 10 11 12 13 14 15 16 17 18 19 20 21 22 23 24 25 2…" at bounding box center [926, 324] width 32 height 29
select select "15"
click at [910, 310] on select "00 01 02 03 04 05 06 07 08 09 10 11 12 13 14 15 16 17 18 19 20 21 22 23 24 25 2…" at bounding box center [926, 324] width 32 height 29
type input "15:15"
click at [773, 88] on div "Manual Timesheets" at bounding box center [612, 73] width 1037 height 68
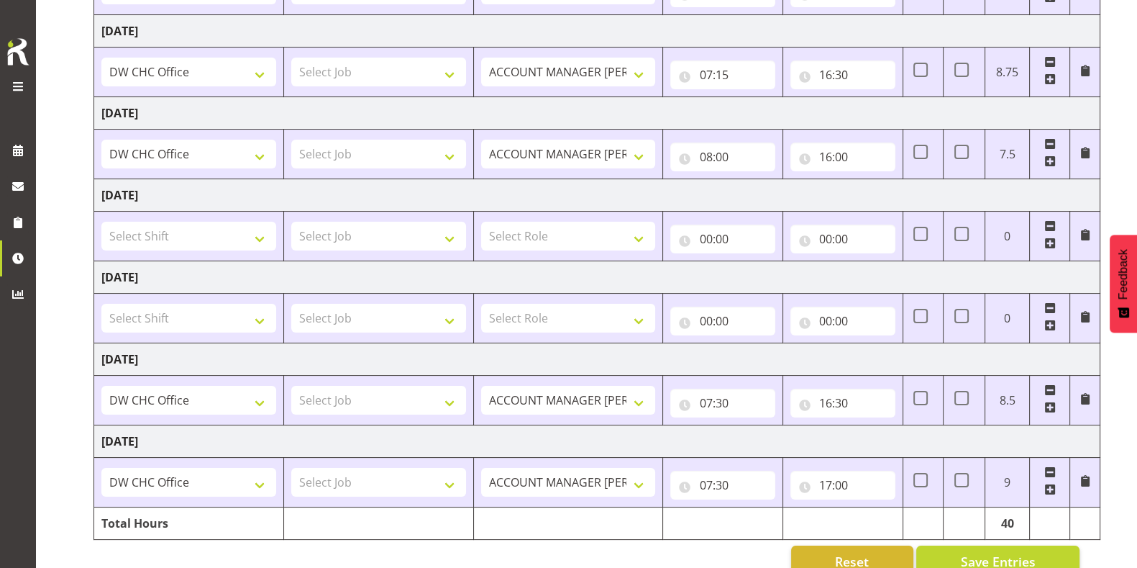
scroll to position [326, 0]
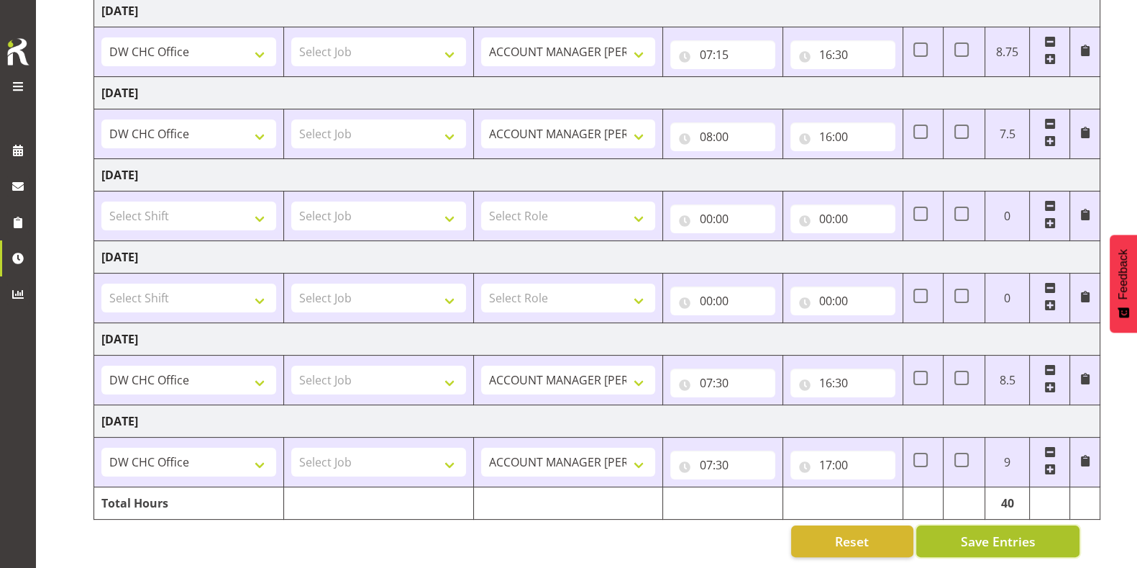
click at [970, 504] on span "Save Entries" at bounding box center [997, 541] width 75 height 19
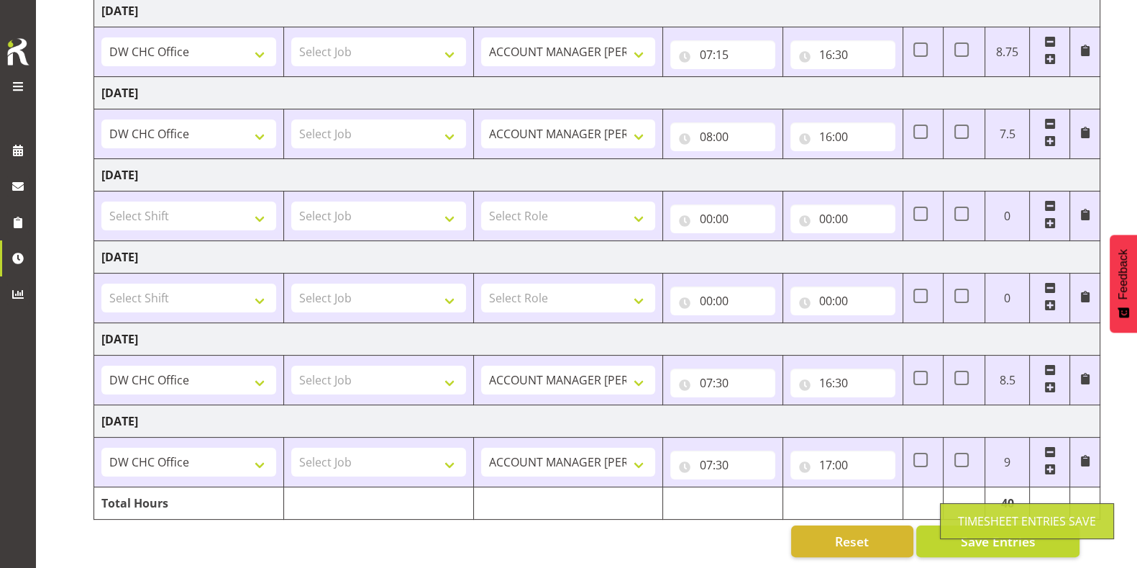
click at [654, 504] on div "Reset Save Entries" at bounding box center [587, 541] width 986 height 32
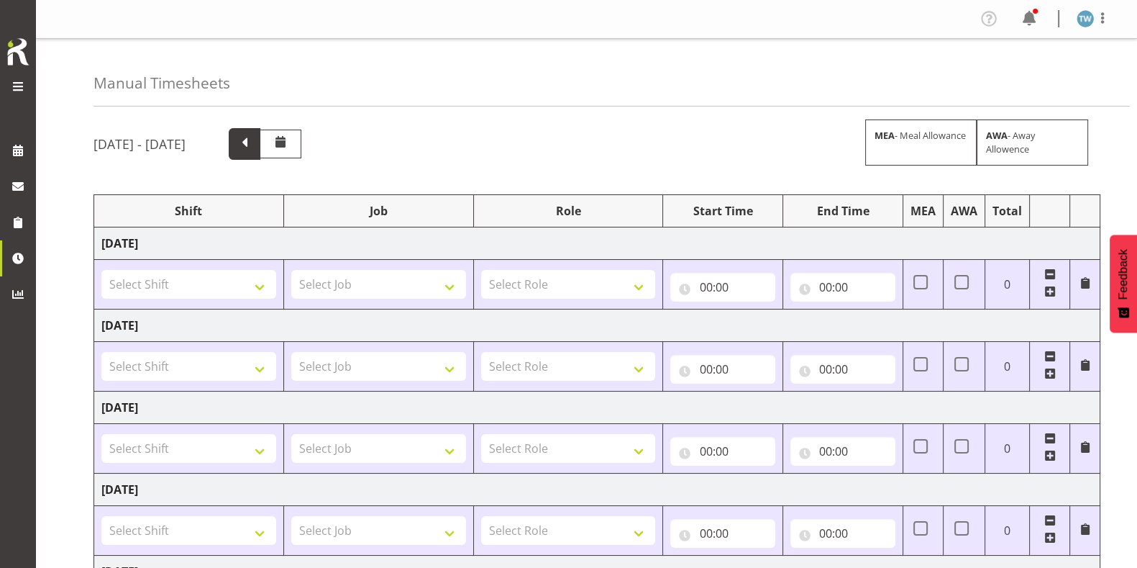
click at [254, 138] on span at bounding box center [244, 142] width 19 height 19
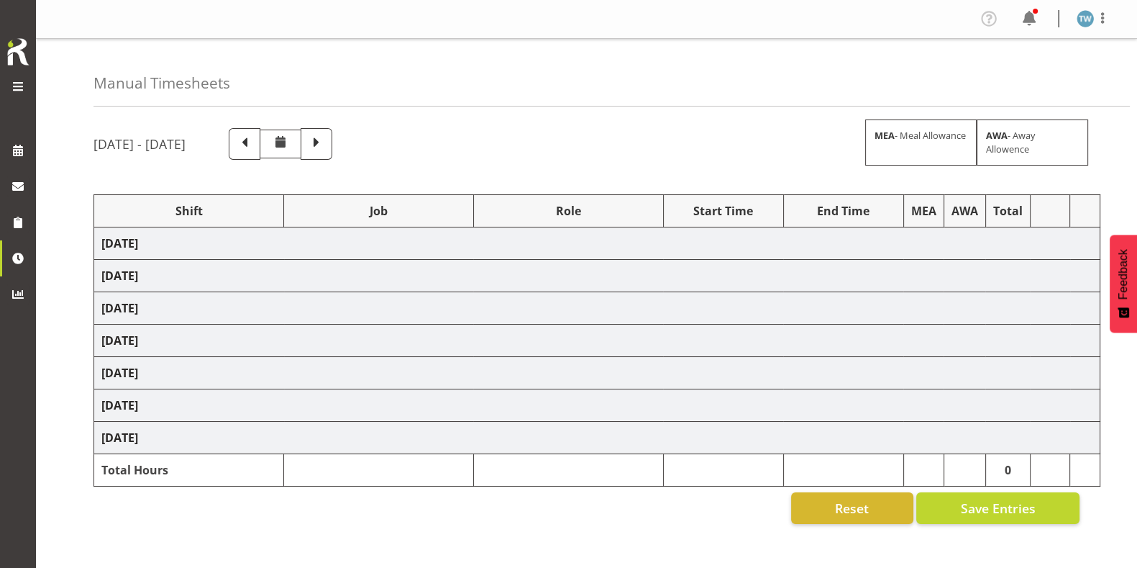
select select "1498"
select select "62215"
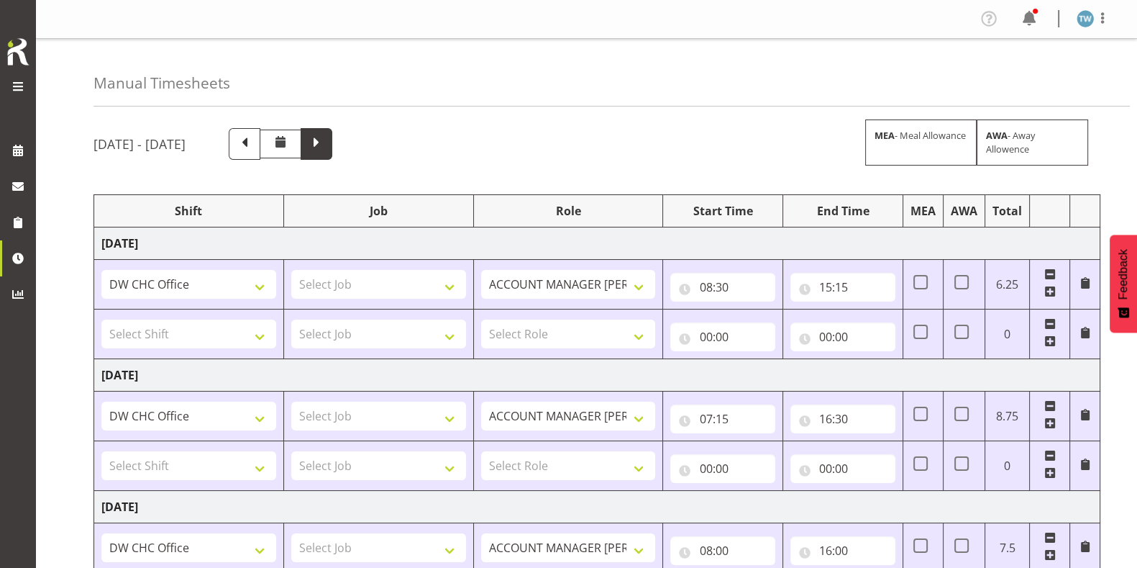
click at [326, 142] on span at bounding box center [316, 142] width 19 height 19
